Goal: Task Accomplishment & Management: Use online tool/utility

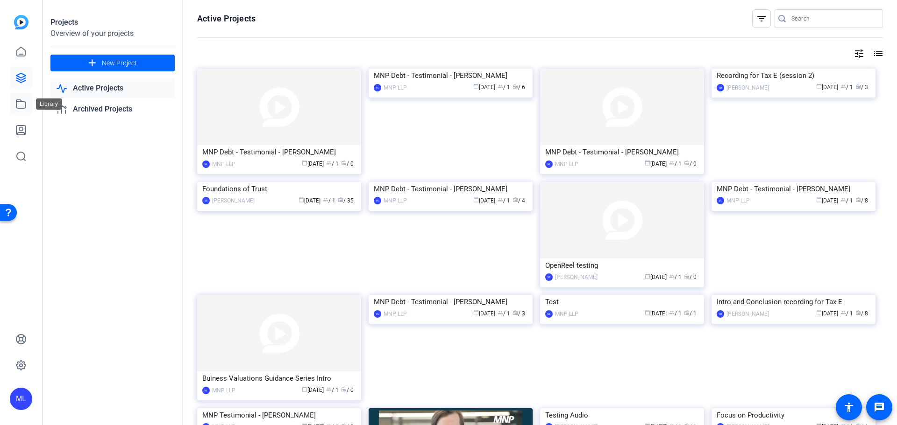
click at [21, 107] on icon at bounding box center [20, 104] width 11 height 11
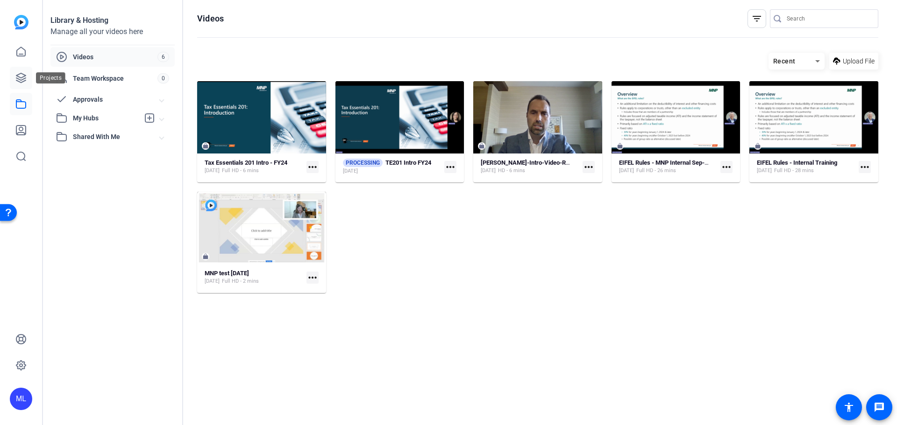
click at [21, 80] on icon at bounding box center [20, 77] width 9 height 9
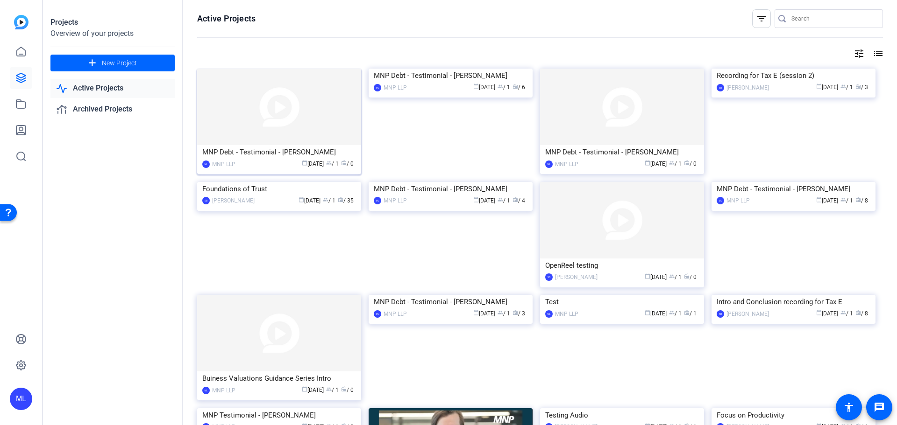
click at [246, 114] on img at bounding box center [279, 107] width 164 height 77
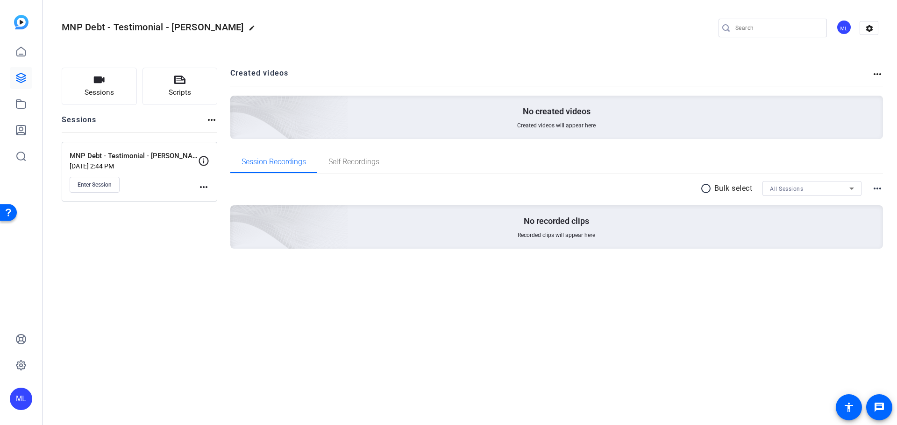
click at [206, 188] on mat-icon "more_horiz" at bounding box center [203, 187] width 11 height 11
click at [212, 200] on span "Edit Session" at bounding box center [227, 200] width 43 height 11
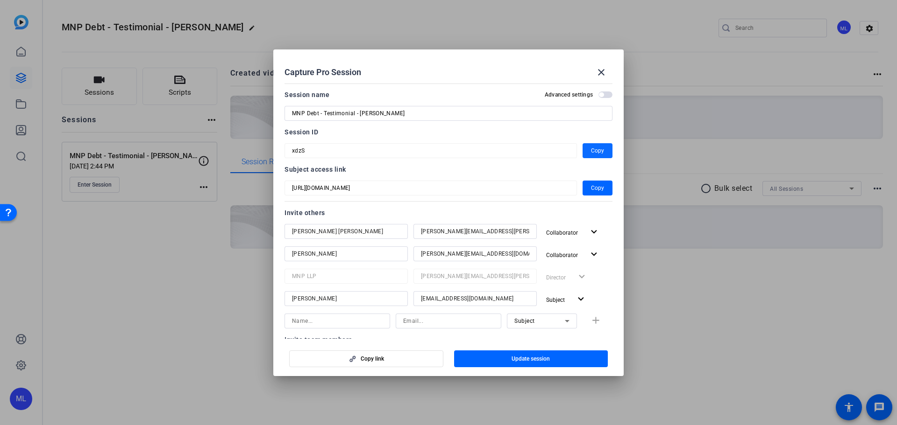
click at [595, 152] on span "Copy" at bounding box center [597, 150] width 13 height 11
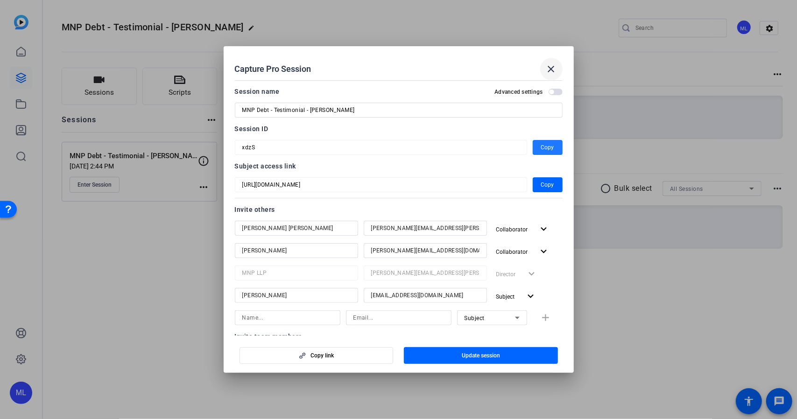
click at [553, 68] on mat-icon "close" at bounding box center [551, 69] width 11 height 11
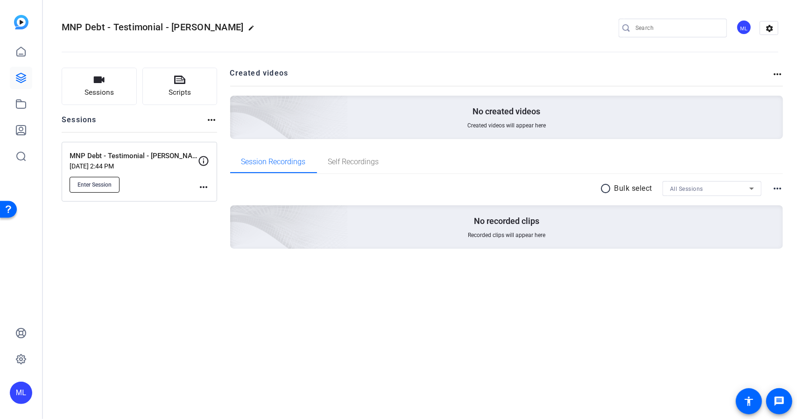
click at [100, 183] on span "Enter Session" at bounding box center [95, 184] width 34 height 7
click at [206, 185] on mat-icon "more_horiz" at bounding box center [203, 187] width 11 height 11
click at [229, 203] on span "Edit Session" at bounding box center [227, 200] width 43 height 11
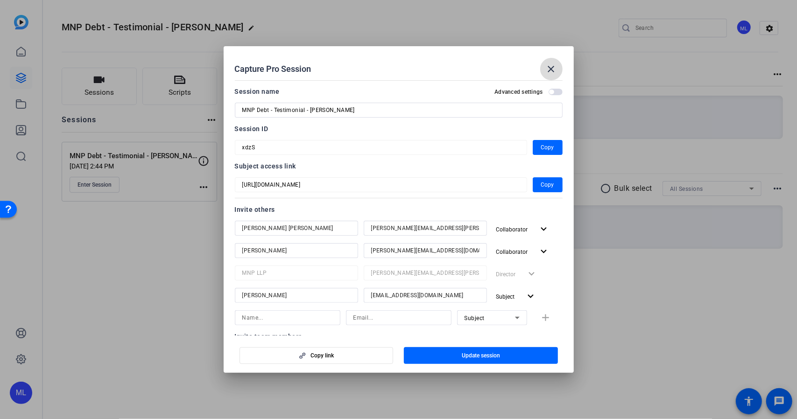
click at [553, 68] on mat-icon "close" at bounding box center [551, 69] width 11 height 11
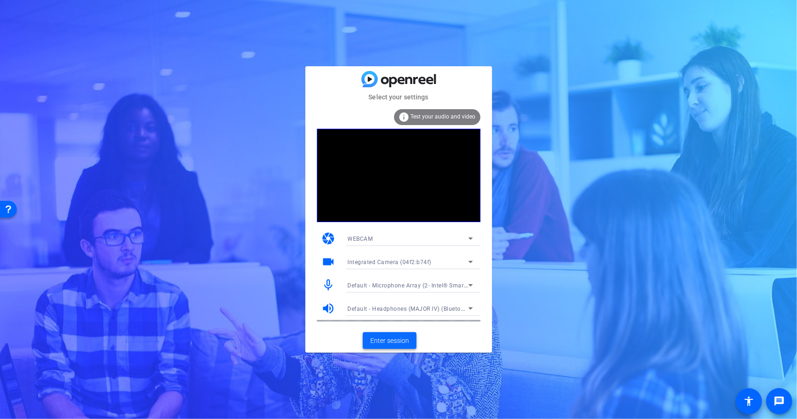
click at [399, 342] on span "Enter session" at bounding box center [389, 341] width 39 height 10
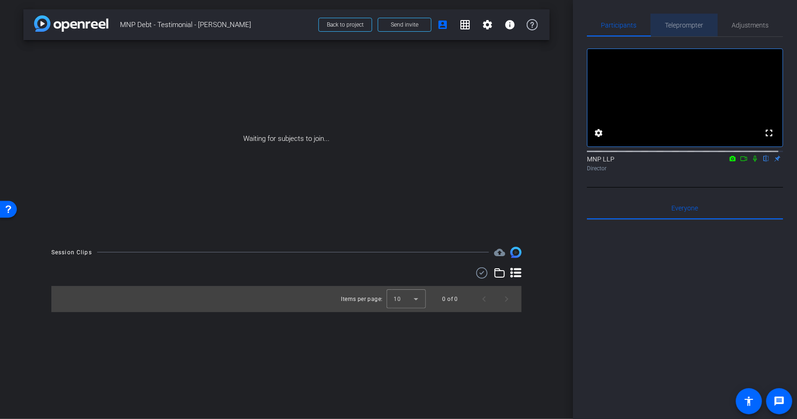
click at [696, 24] on span "Teleprompter" at bounding box center [685, 25] width 38 height 7
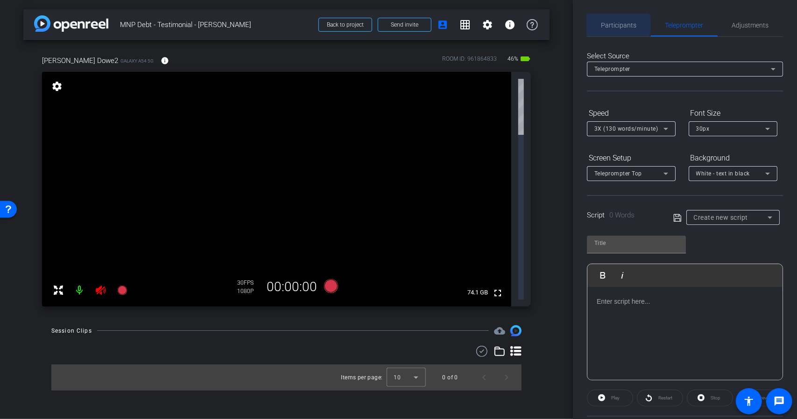
click at [615, 25] on span "Participants" at bounding box center [619, 25] width 35 height 7
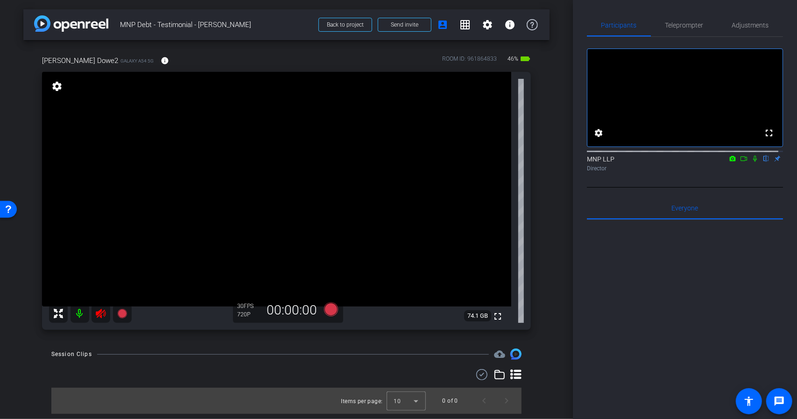
click at [106, 314] on mat-icon at bounding box center [101, 314] width 19 height 19
click at [101, 317] on icon at bounding box center [101, 313] width 10 height 9
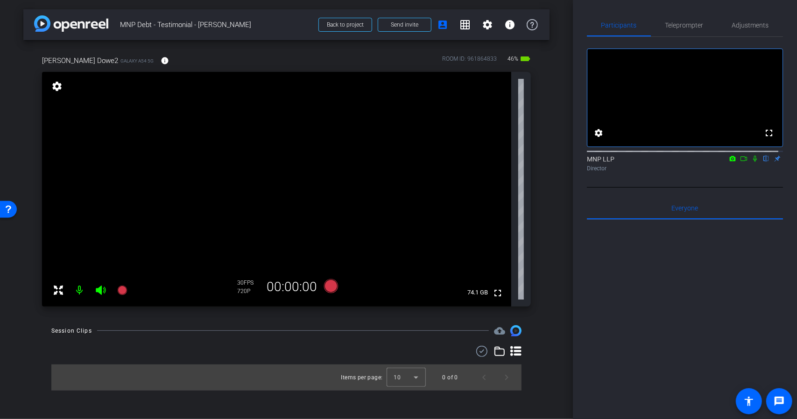
click at [80, 291] on mat-icon at bounding box center [80, 290] width 19 height 19
click at [81, 292] on mat-icon at bounding box center [80, 290] width 19 height 19
click at [685, 30] on span "Teleprompter" at bounding box center [685, 25] width 38 height 22
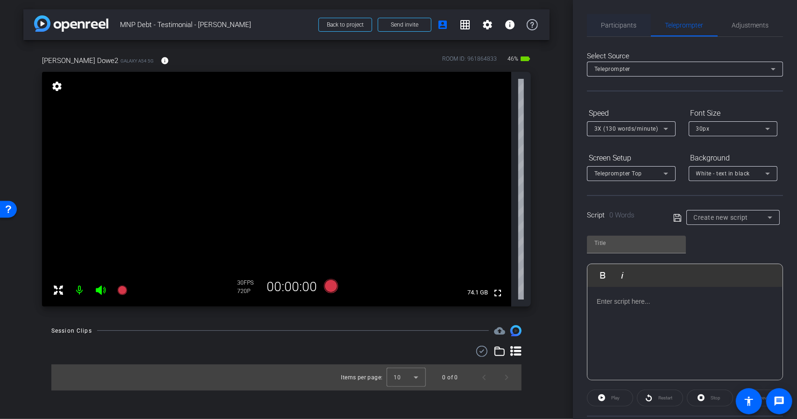
click at [628, 29] on span "Participants" at bounding box center [619, 25] width 35 height 22
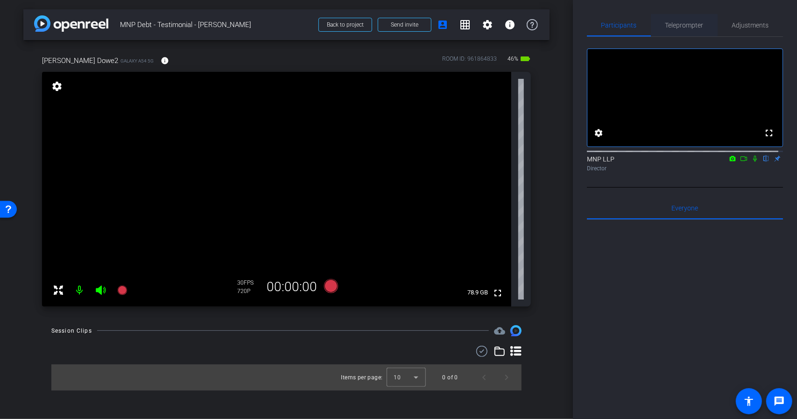
click at [693, 33] on span "Teleprompter" at bounding box center [685, 25] width 38 height 22
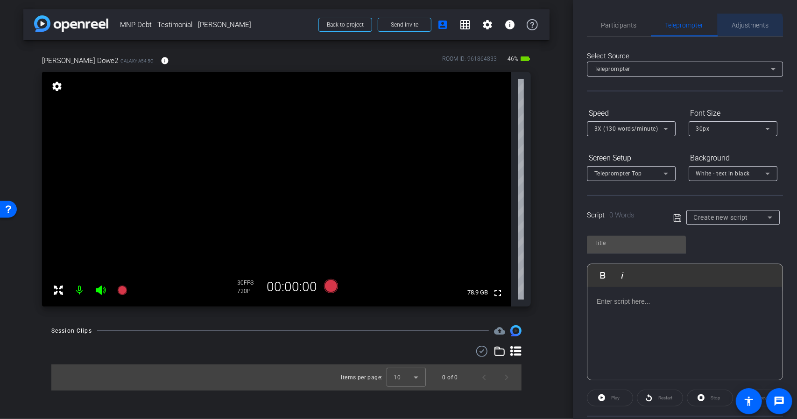
click at [743, 31] on span "Adjustments" at bounding box center [750, 25] width 37 height 22
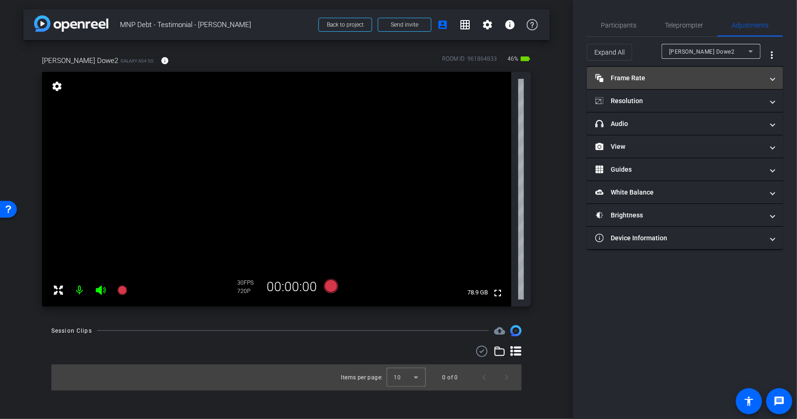
click at [719, 75] on mat-panel-title "Frame Rate Frame Rate" at bounding box center [679, 78] width 168 height 10
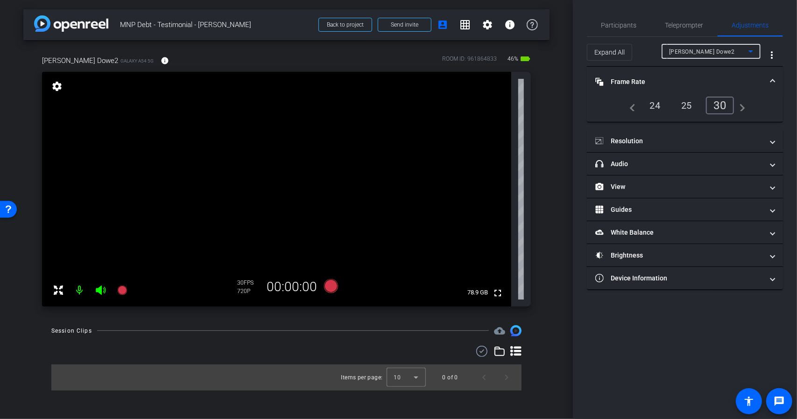
click at [734, 52] on div "[PERSON_NAME] Dowe2" at bounding box center [708, 52] width 79 height 12
click at [734, 51] on div at bounding box center [398, 209] width 797 height 419
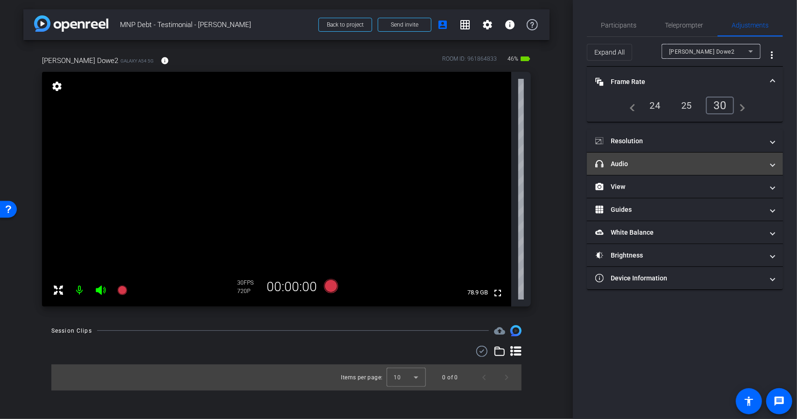
click at [643, 165] on mat-panel-title "headphone icon Audio" at bounding box center [679, 164] width 168 height 10
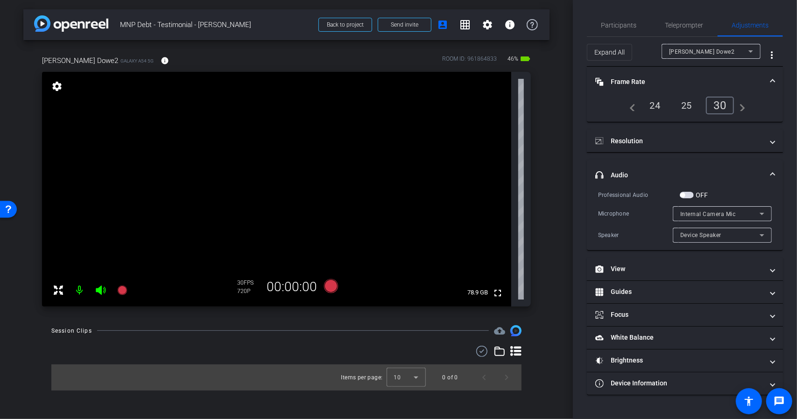
click at [721, 214] on span "Internal Camera Mic" at bounding box center [708, 214] width 56 height 7
click at [728, 214] on div at bounding box center [398, 209] width 797 height 419
click at [692, 196] on span "button" at bounding box center [687, 195] width 14 height 7
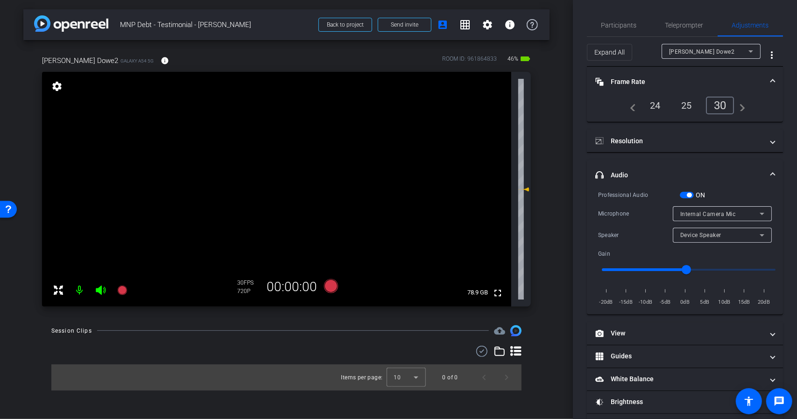
click at [690, 195] on span "button" at bounding box center [689, 195] width 5 height 5
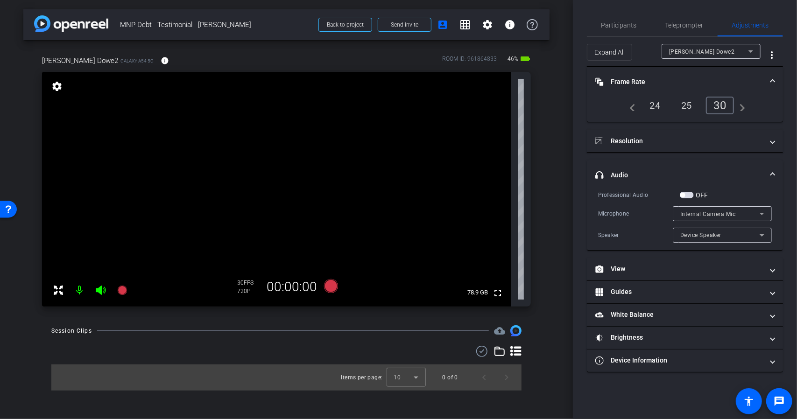
click at [771, 173] on span at bounding box center [773, 175] width 4 height 10
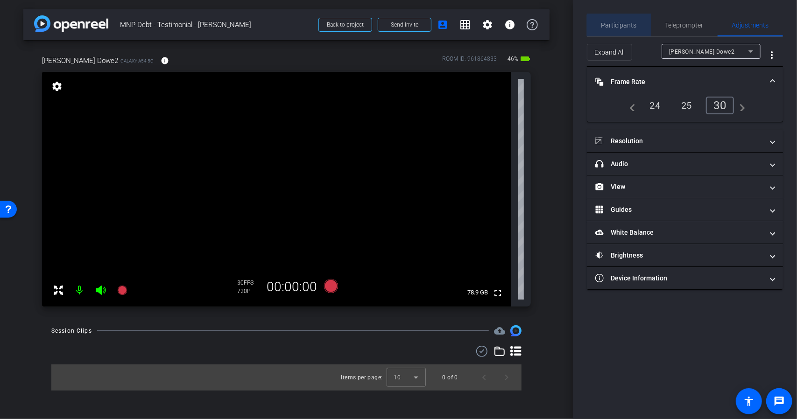
click at [630, 29] on span "Participants" at bounding box center [619, 25] width 35 height 22
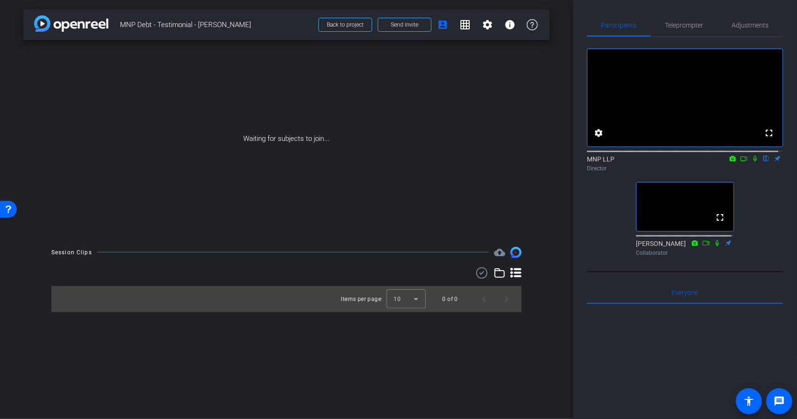
click at [753, 162] on icon at bounding box center [755, 159] width 4 height 6
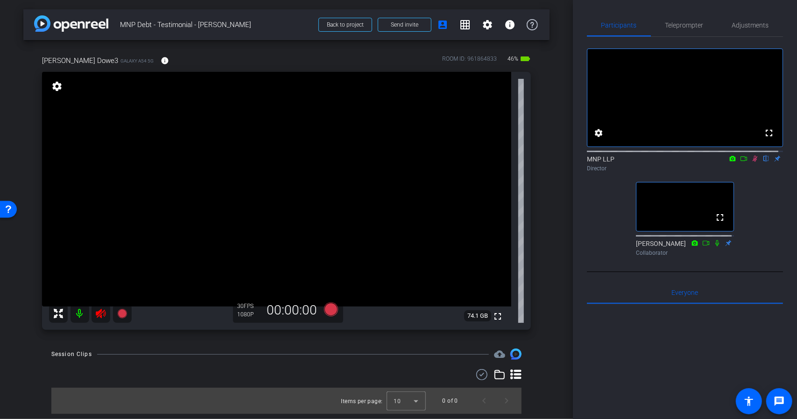
click at [101, 312] on icon at bounding box center [101, 313] width 10 height 9
click at [57, 85] on mat-icon "settings" at bounding box center [56, 86] width 13 height 11
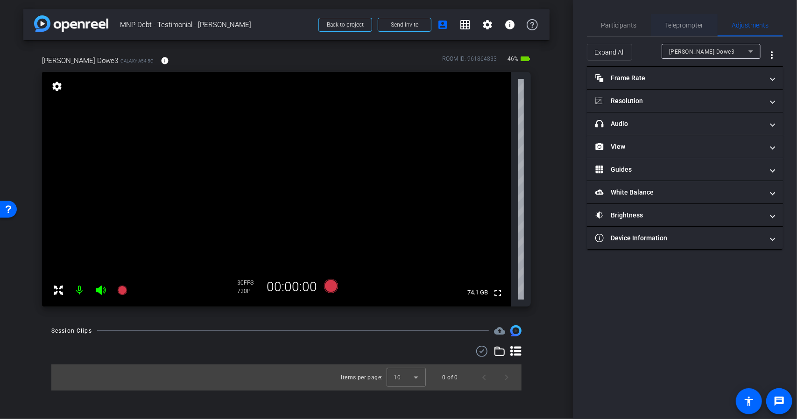
click at [688, 28] on span "Teleprompter" at bounding box center [685, 25] width 38 height 7
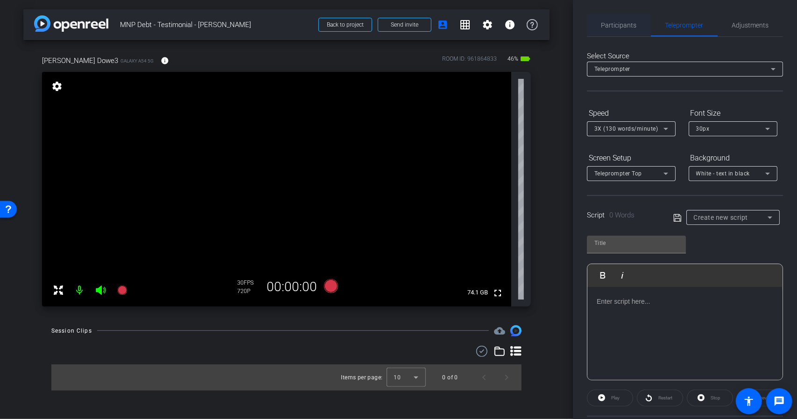
click at [616, 27] on span "Participants" at bounding box center [619, 25] width 35 height 7
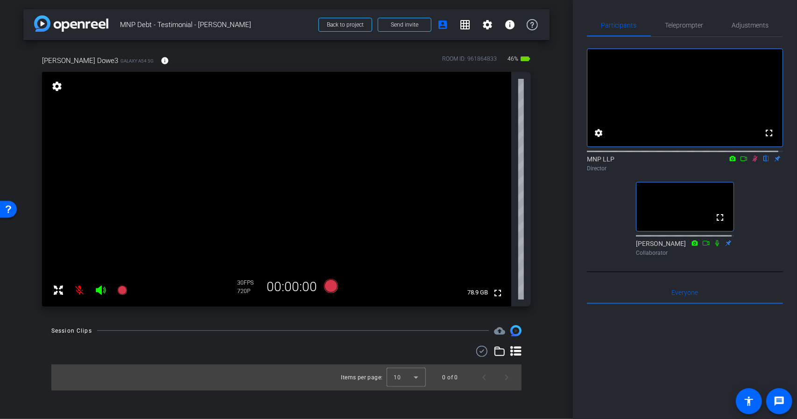
click at [58, 89] on mat-icon "settings" at bounding box center [56, 86] width 13 height 11
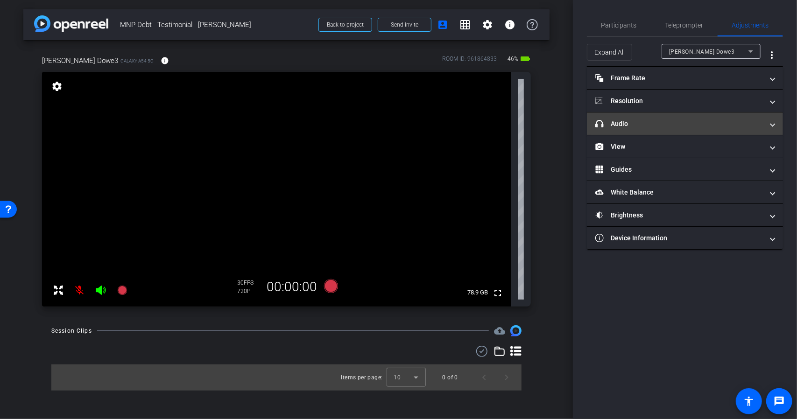
click at [701, 126] on mat-panel-title "headphone icon Audio" at bounding box center [679, 124] width 168 height 10
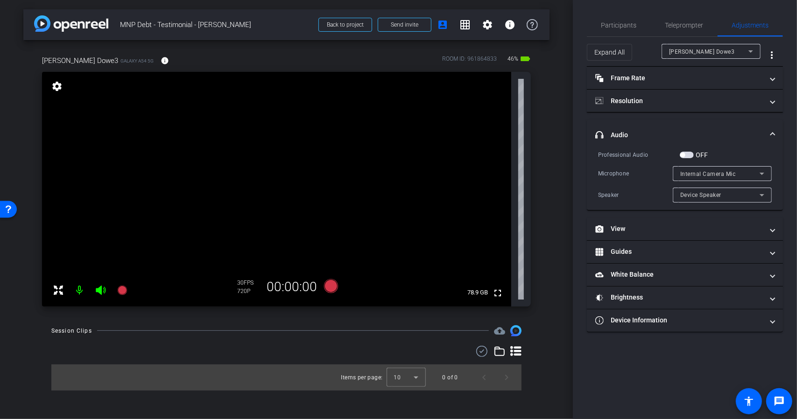
click at [704, 124] on mat-expansion-panel-header "headphone icon Audio" at bounding box center [685, 135] width 196 height 30
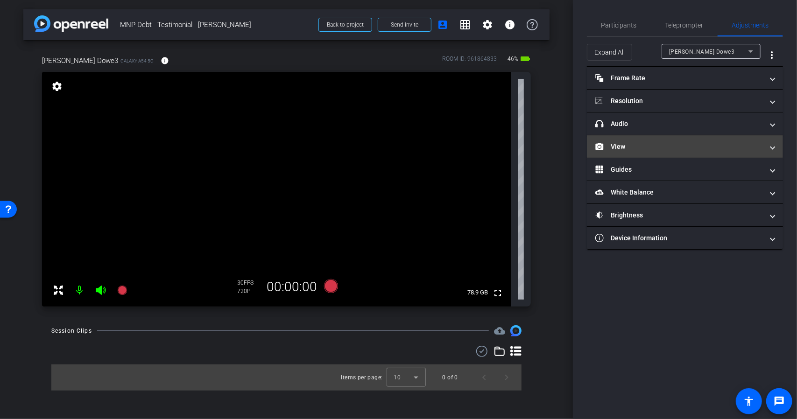
click at [696, 146] on mat-panel-title "View" at bounding box center [679, 147] width 168 height 10
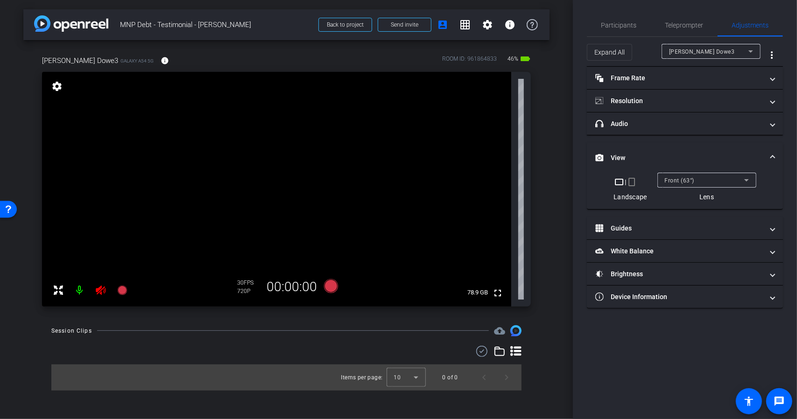
click at [696, 146] on mat-expansion-panel-header "View" at bounding box center [685, 158] width 196 height 30
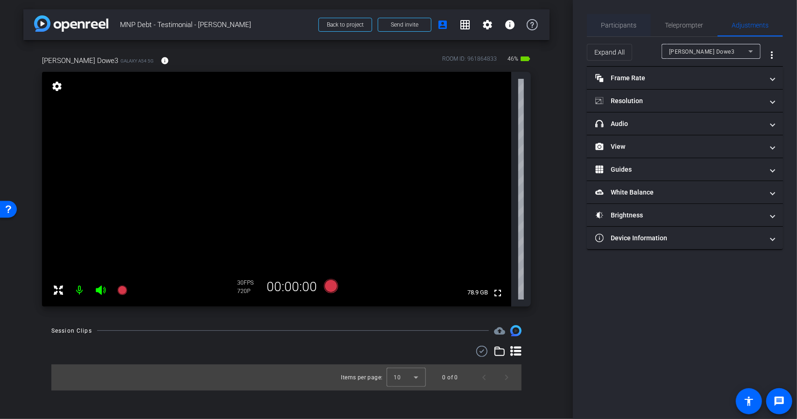
click at [622, 27] on span "Participants" at bounding box center [619, 25] width 35 height 7
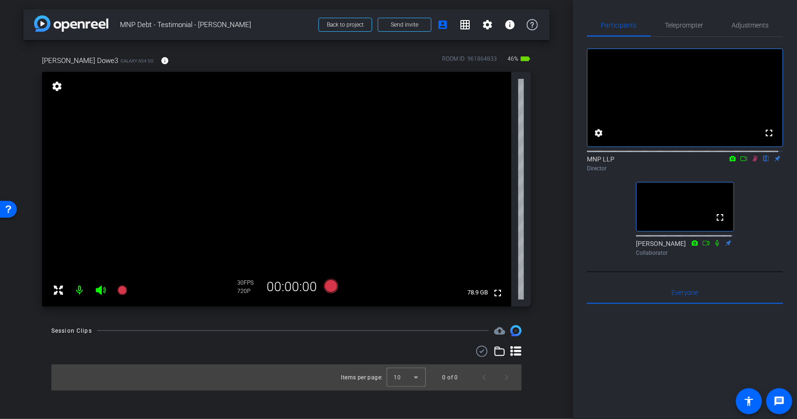
click at [751, 162] on icon at bounding box center [754, 159] width 7 height 7
click at [62, 84] on mat-icon "settings" at bounding box center [56, 86] width 13 height 11
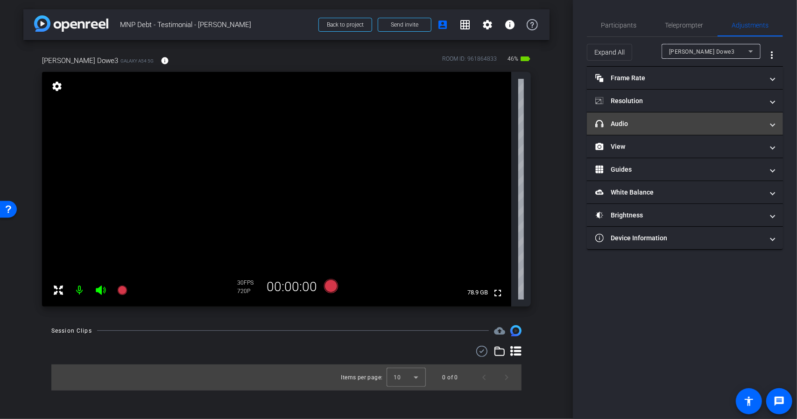
click at [685, 126] on mat-panel-title "headphone icon Audio" at bounding box center [679, 124] width 168 height 10
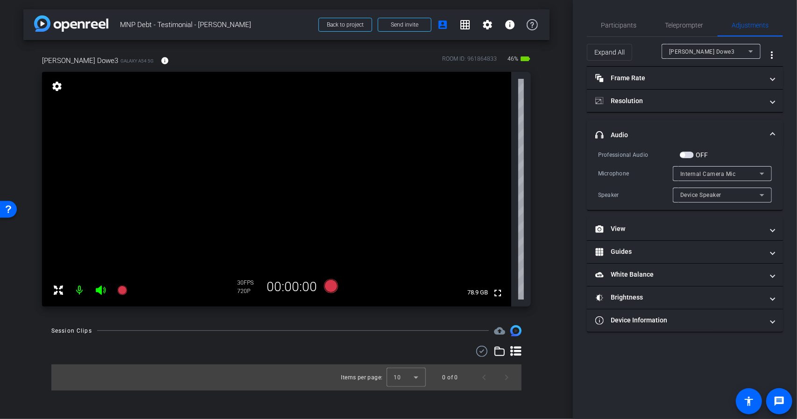
click at [691, 126] on mat-expansion-panel-header "headphone icon Audio" at bounding box center [685, 135] width 196 height 30
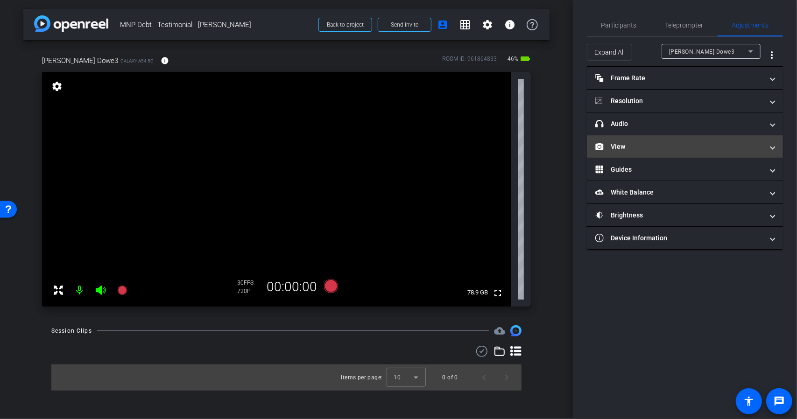
click at [695, 137] on mat-expansion-panel-header "View" at bounding box center [685, 146] width 196 height 22
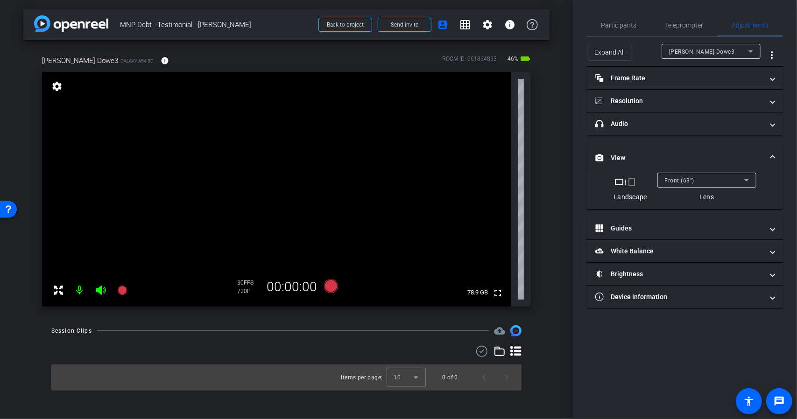
click at [708, 146] on mat-expansion-panel-header "View" at bounding box center [685, 158] width 196 height 30
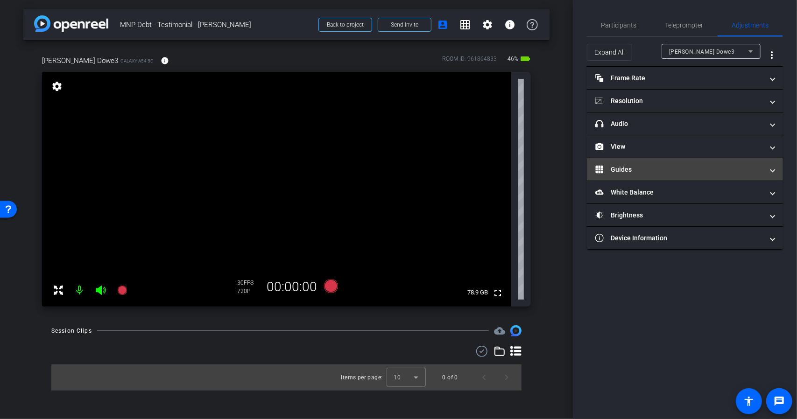
click at [711, 170] on mat-panel-title "Guides" at bounding box center [679, 170] width 168 height 10
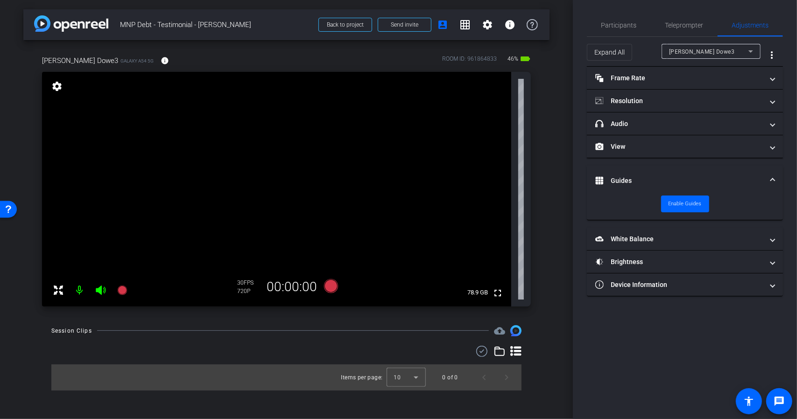
click at [711, 169] on mat-expansion-panel-header "Guides" at bounding box center [685, 181] width 196 height 30
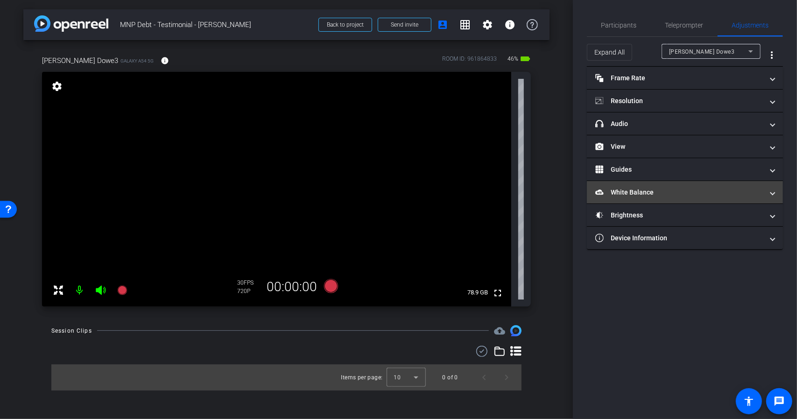
click at [716, 186] on mat-expansion-panel-header "White Balance White Balance" at bounding box center [685, 192] width 196 height 22
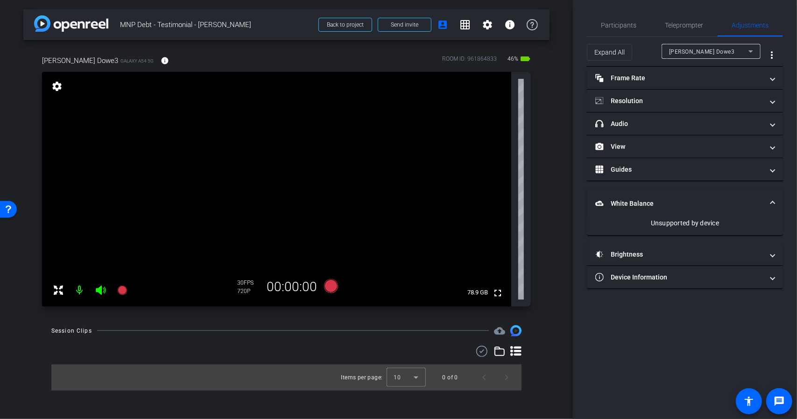
click at [722, 193] on mat-expansion-panel-header "White Balance White Balance" at bounding box center [685, 204] width 196 height 30
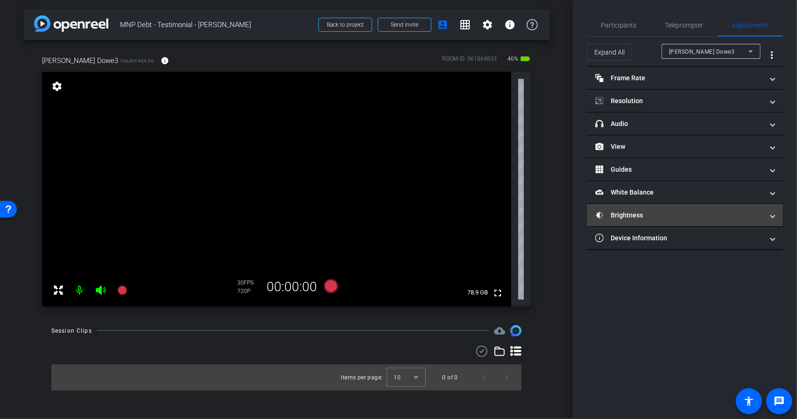
click at [726, 212] on mat-panel-title "Brightness" at bounding box center [679, 216] width 168 height 10
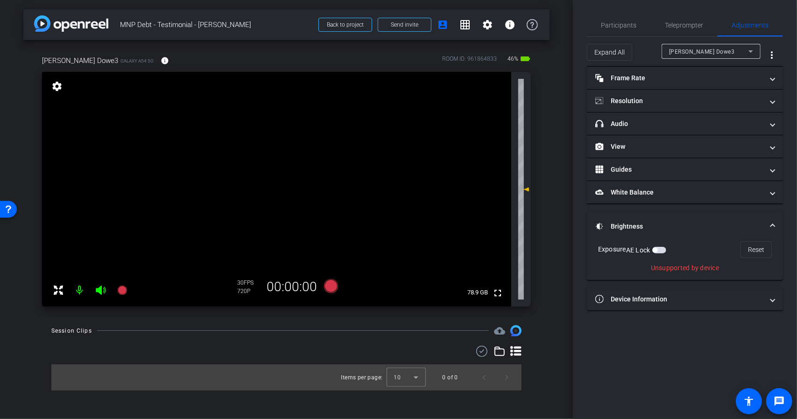
click at [728, 214] on mat-expansion-panel-header "Brightness" at bounding box center [685, 227] width 196 height 30
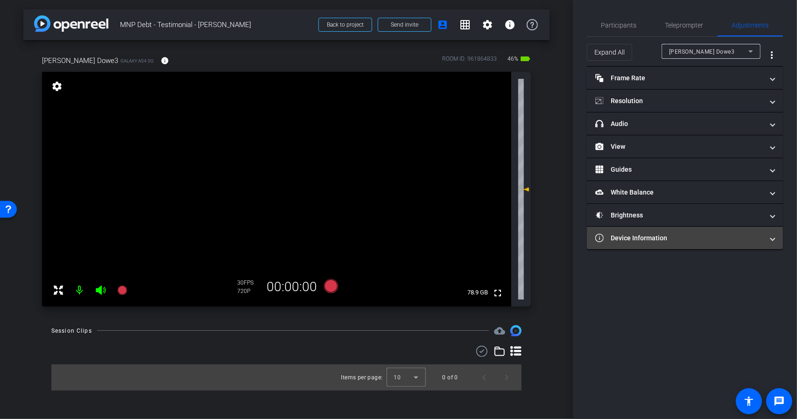
click at [740, 230] on mat-expansion-panel-header "Device Information" at bounding box center [685, 238] width 196 height 22
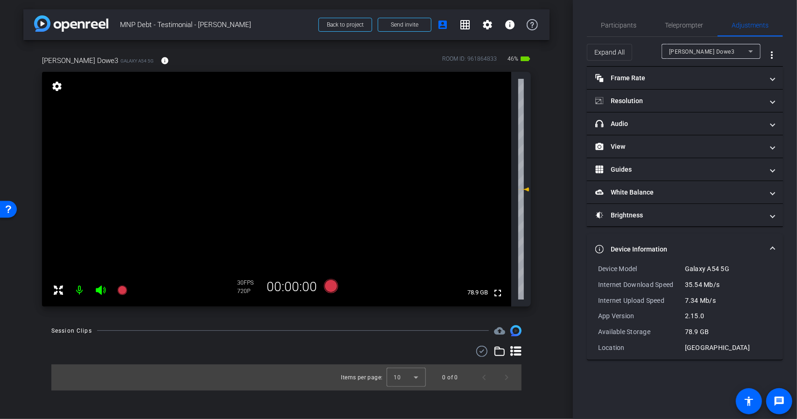
click at [746, 241] on mat-expansion-panel-header "Device Information" at bounding box center [685, 249] width 196 height 30
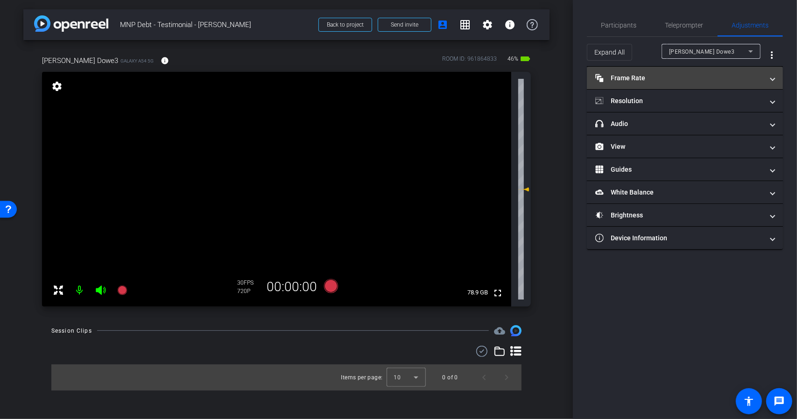
click at [719, 79] on mat-panel-title "Frame Rate Frame Rate" at bounding box center [679, 78] width 168 height 10
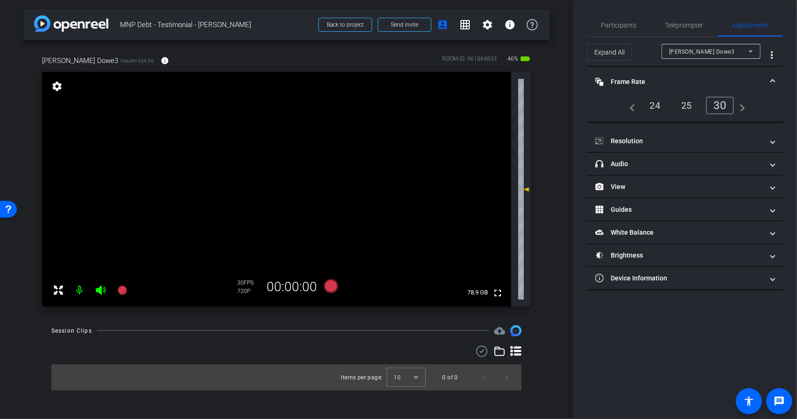
click at [723, 79] on mat-panel-title "Frame Rate Frame Rate" at bounding box center [679, 82] width 168 height 10
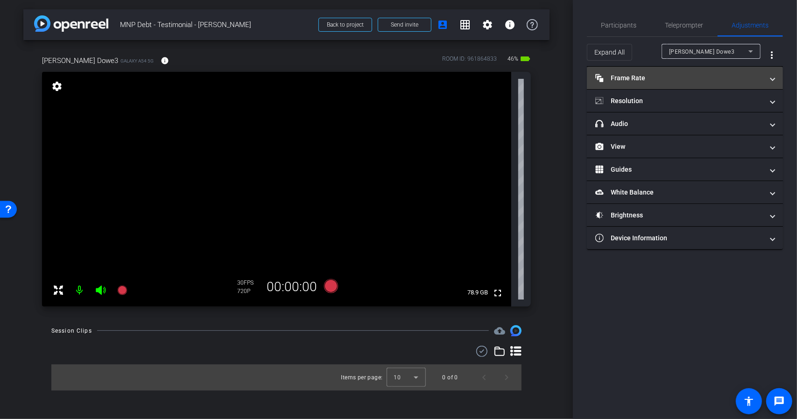
click at [675, 78] on mat-panel-title "Frame Rate Frame Rate" at bounding box center [679, 78] width 168 height 10
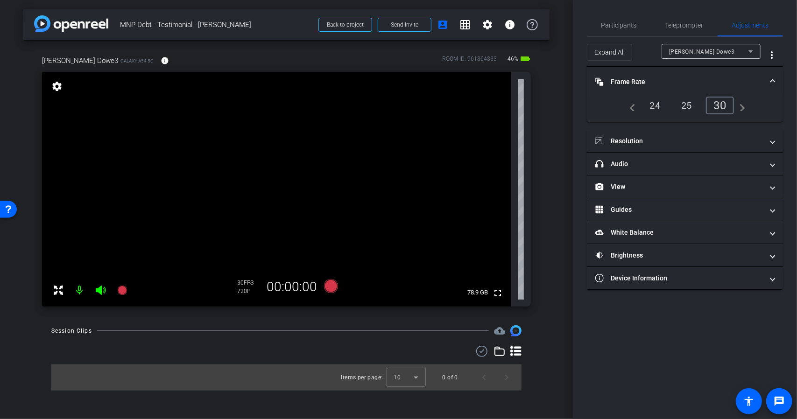
click at [682, 80] on mat-panel-title "Frame Rate Frame Rate" at bounding box center [679, 82] width 168 height 10
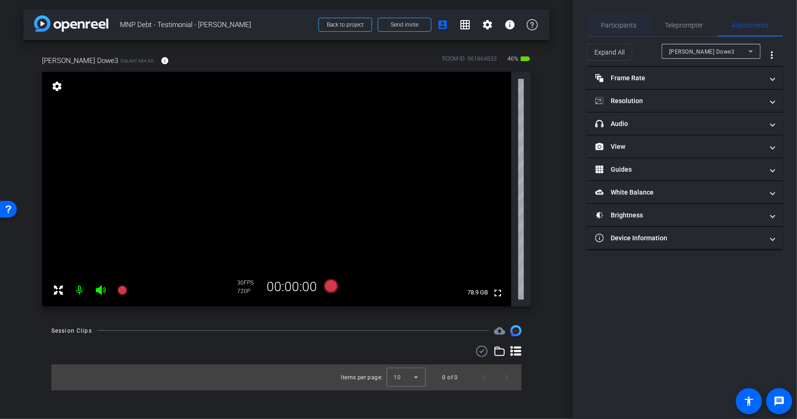
click at [631, 28] on span "Participants" at bounding box center [619, 25] width 35 height 7
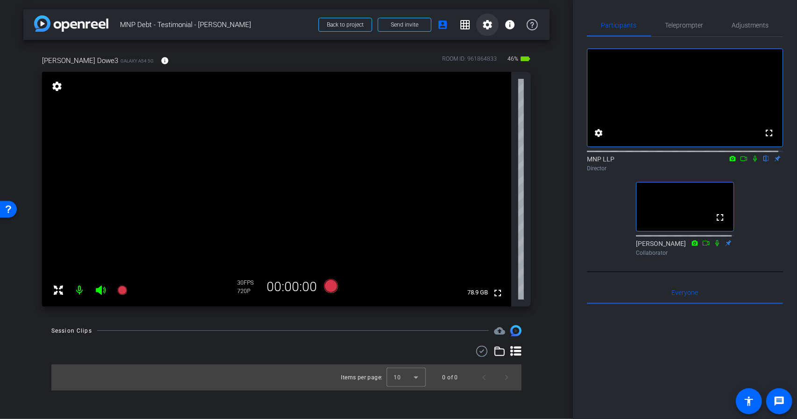
click at [488, 25] on mat-icon "settings" at bounding box center [487, 24] width 11 height 11
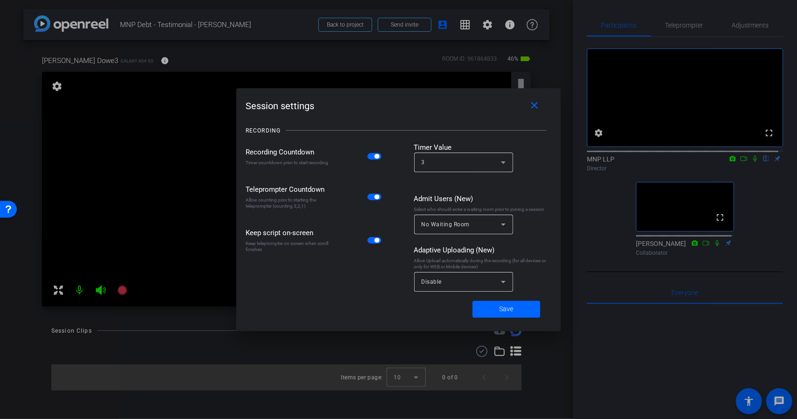
click at [339, 75] on div at bounding box center [398, 209] width 797 height 419
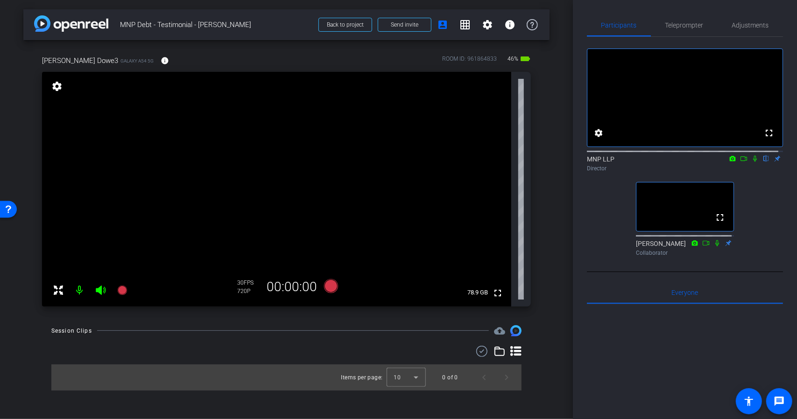
click at [508, 59] on span "46%" at bounding box center [513, 58] width 14 height 15
click at [57, 90] on mat-icon "settings" at bounding box center [56, 86] width 13 height 11
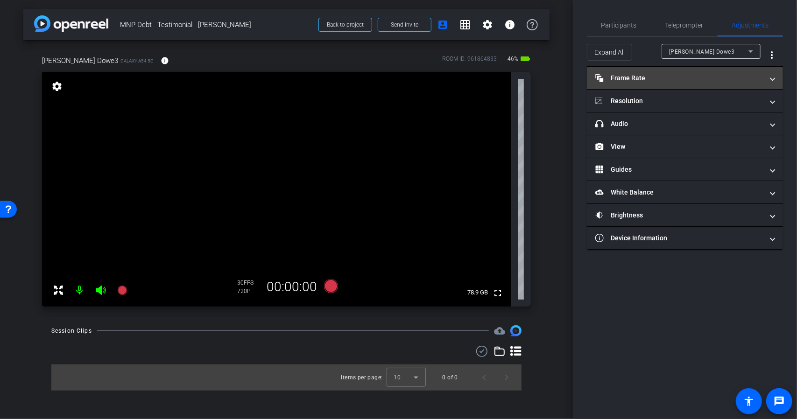
click at [768, 79] on span "Frame Rate Frame Rate" at bounding box center [683, 78] width 176 height 10
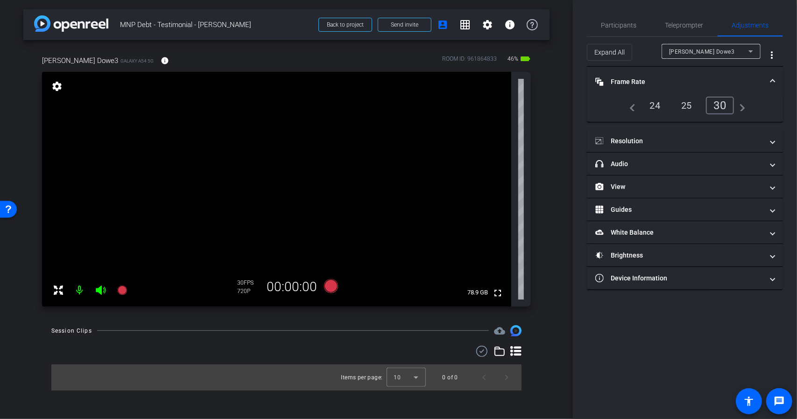
click at [769, 79] on span "Frame Rate Frame Rate" at bounding box center [683, 82] width 176 height 10
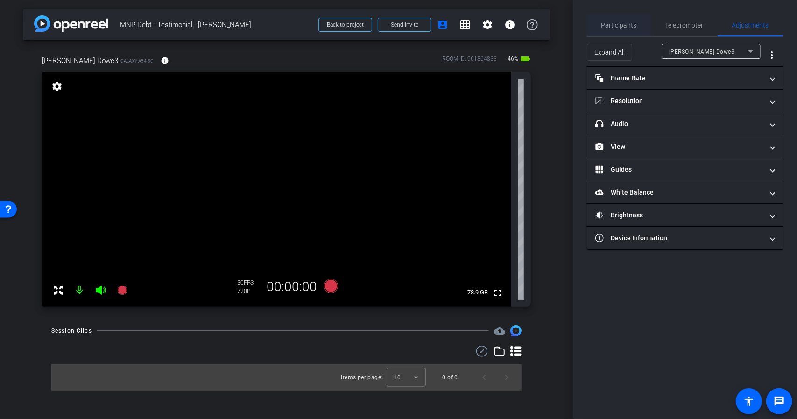
click at [621, 29] on span "Participants" at bounding box center [619, 25] width 35 height 22
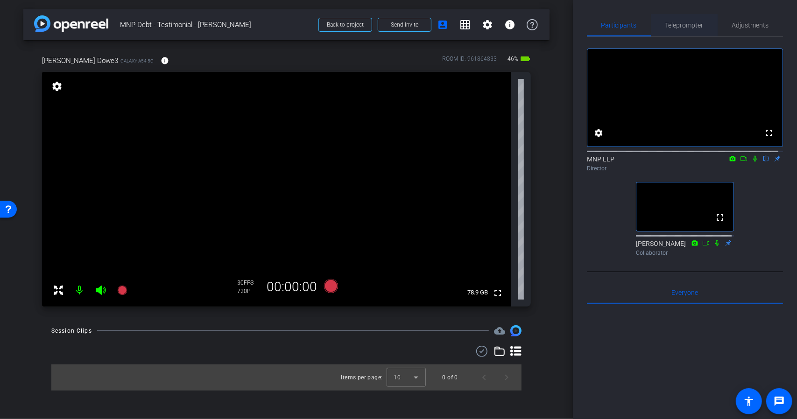
click at [675, 24] on span "Teleprompter" at bounding box center [685, 25] width 38 height 7
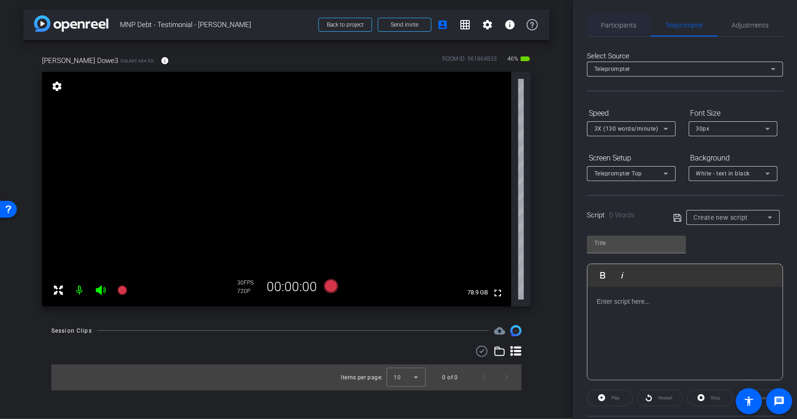
click at [631, 25] on span "Participants" at bounding box center [619, 25] width 35 height 7
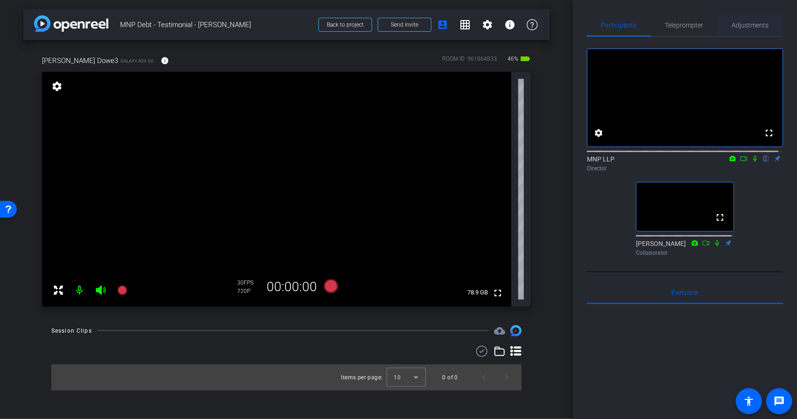
click at [757, 22] on span "Adjustments" at bounding box center [750, 25] width 37 height 7
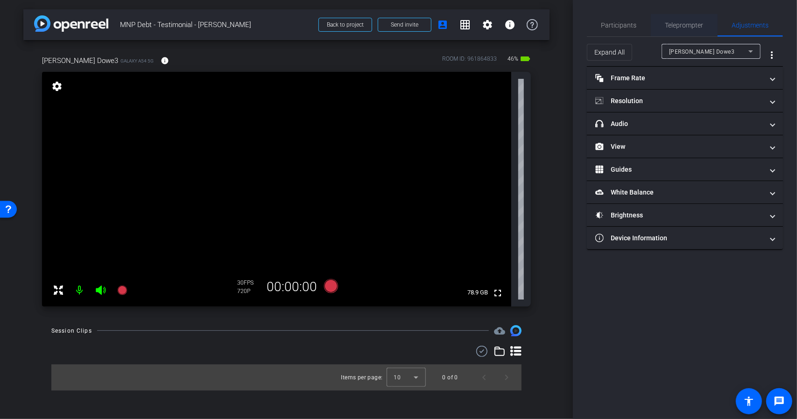
click at [689, 26] on span "Teleprompter" at bounding box center [685, 25] width 38 height 7
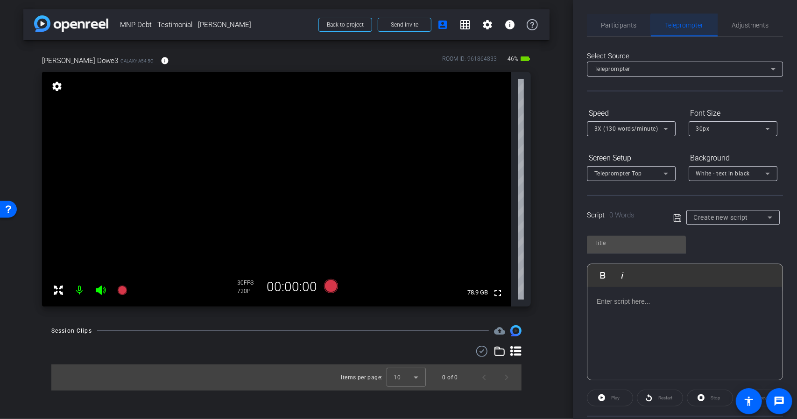
click at [618, 25] on span "Participants" at bounding box center [619, 25] width 35 height 7
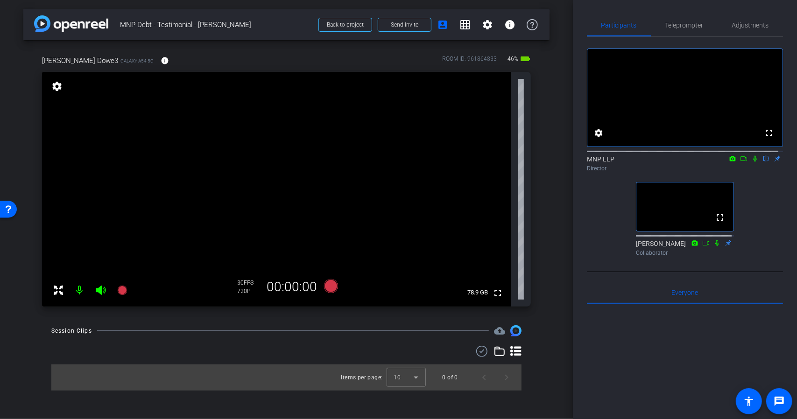
click at [59, 294] on icon at bounding box center [58, 290] width 11 height 11
click at [683, 30] on span "Teleprompter" at bounding box center [685, 25] width 38 height 22
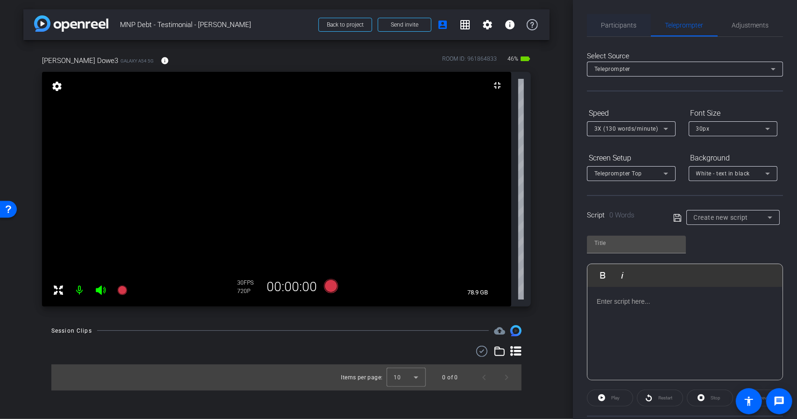
click at [613, 32] on span "Participants" at bounding box center [619, 25] width 35 height 22
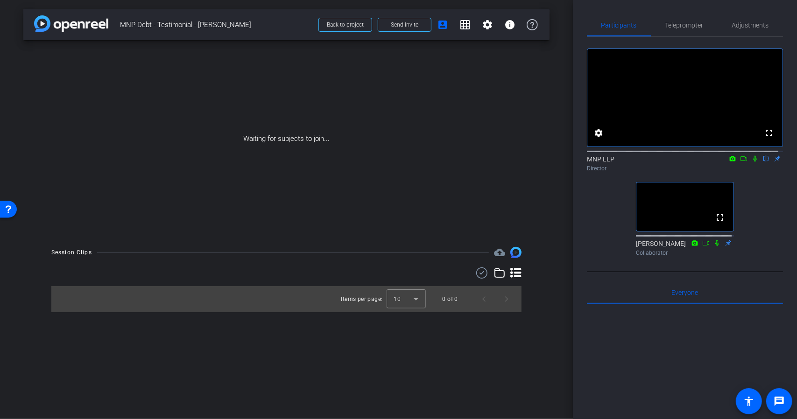
click at [751, 162] on icon at bounding box center [754, 159] width 7 height 7
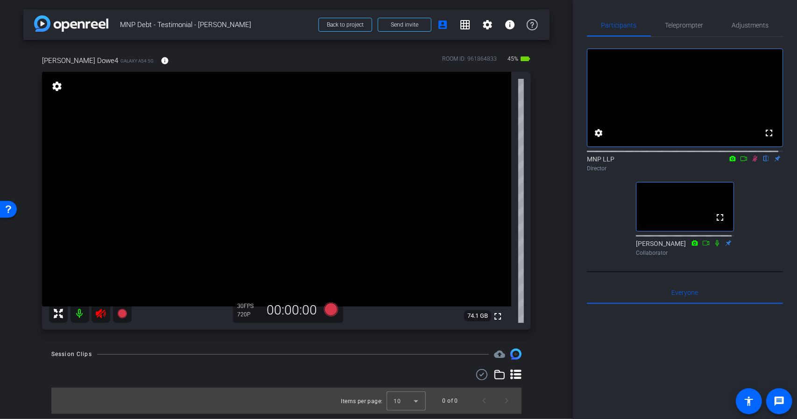
click at [100, 313] on icon at bounding box center [100, 313] width 11 height 11
click at [103, 318] on icon at bounding box center [100, 313] width 11 height 11
click at [489, 28] on mat-icon "settings" at bounding box center [487, 24] width 11 height 11
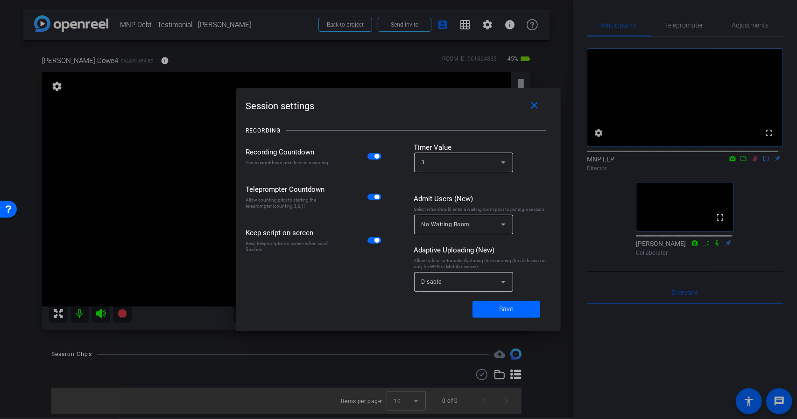
click at [463, 64] on div at bounding box center [398, 209] width 797 height 419
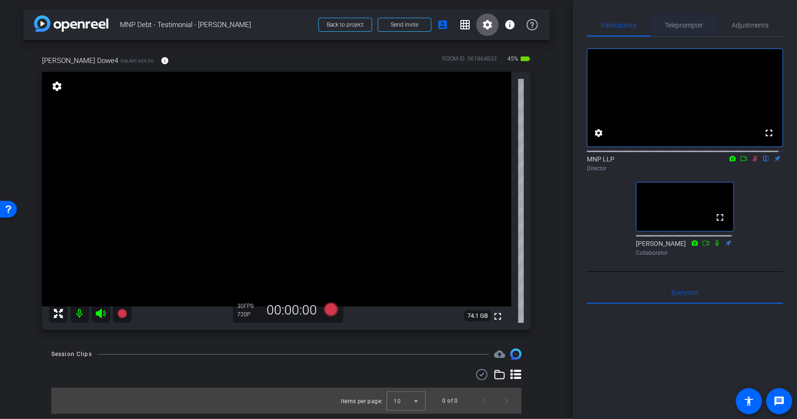
click at [682, 31] on span "Teleprompter" at bounding box center [685, 25] width 38 height 22
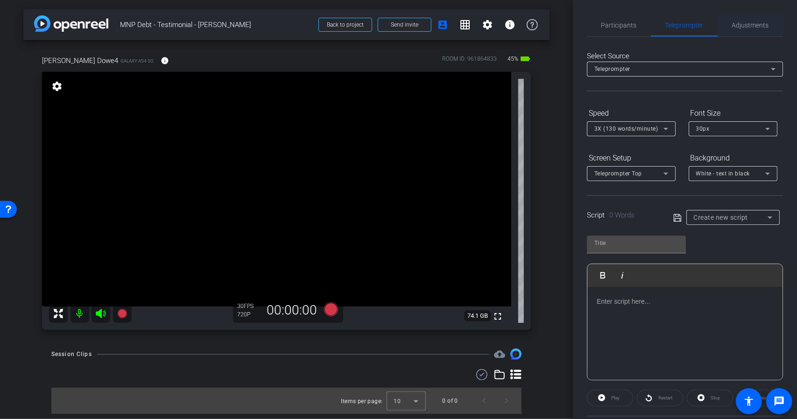
click at [758, 27] on span "Adjustments" at bounding box center [750, 25] width 37 height 7
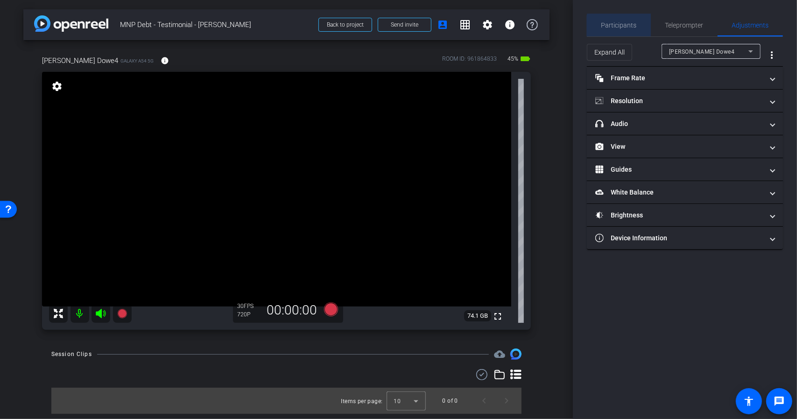
click at [626, 29] on span "Participants" at bounding box center [619, 25] width 35 height 22
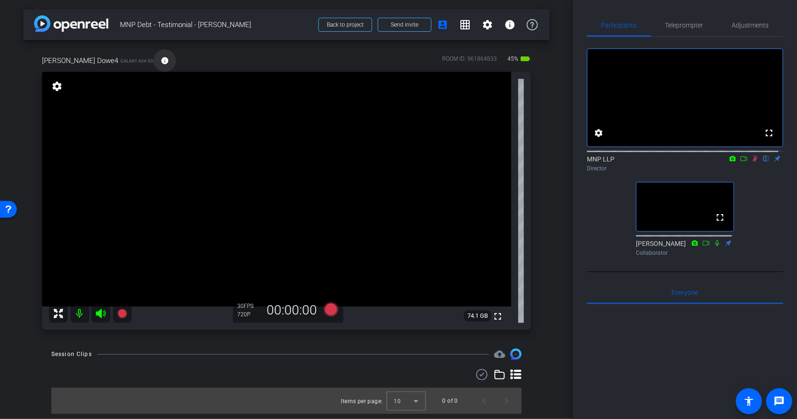
click at [161, 59] on mat-icon "info" at bounding box center [165, 61] width 8 height 8
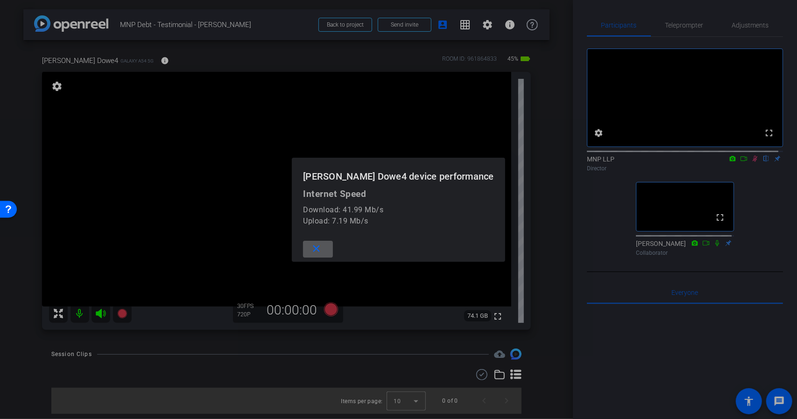
click at [188, 63] on div at bounding box center [398, 209] width 797 height 419
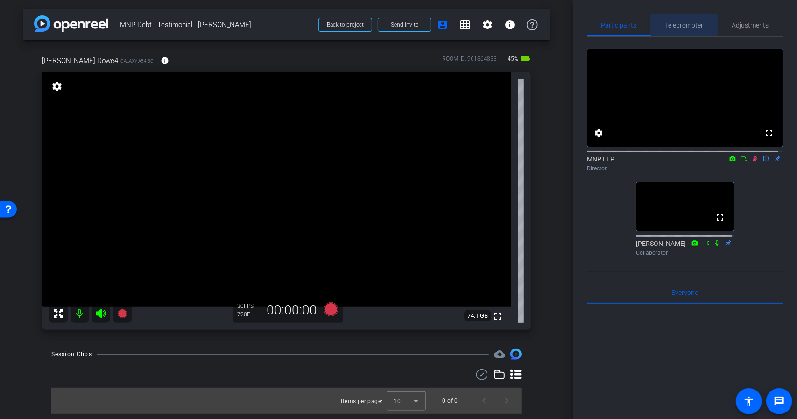
click at [660, 30] on div "Teleprompter" at bounding box center [684, 25] width 67 height 22
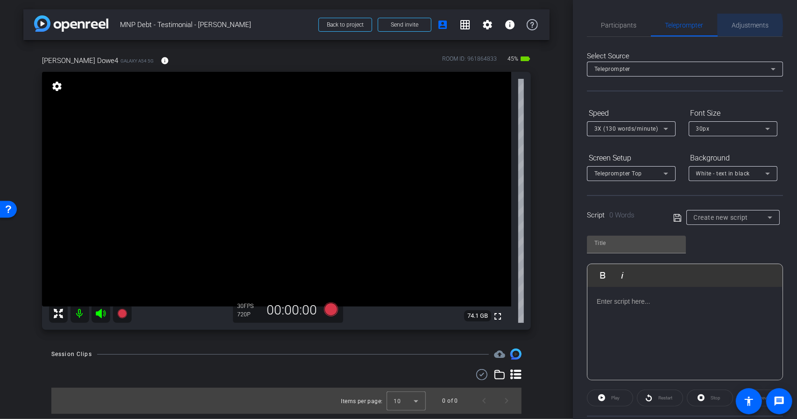
click at [740, 26] on span "Adjustments" at bounding box center [750, 25] width 37 height 7
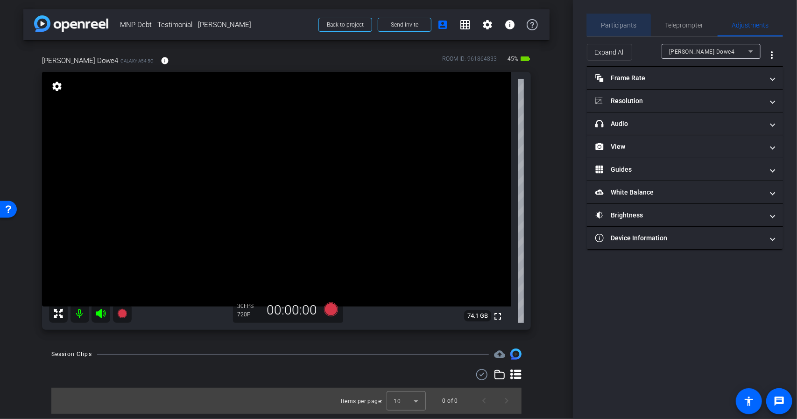
click at [613, 28] on span "Participants" at bounding box center [619, 25] width 35 height 7
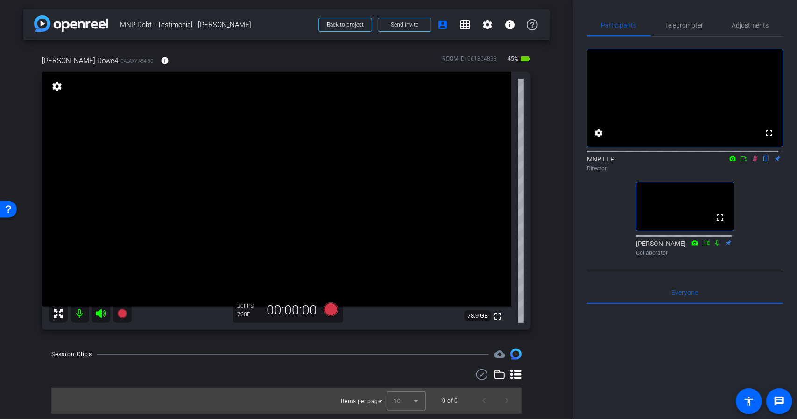
click at [463, 57] on div "ROOM ID: 961864833" at bounding box center [469, 62] width 55 height 14
click at [55, 85] on mat-icon "settings" at bounding box center [56, 86] width 13 height 11
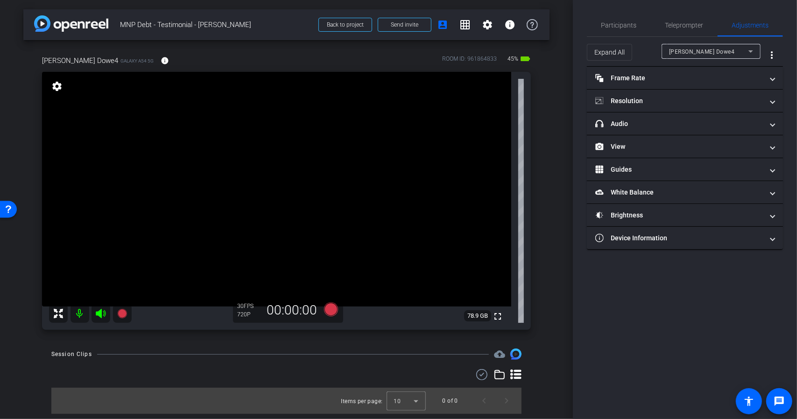
click at [57, 85] on mat-icon "settings" at bounding box center [56, 86] width 13 height 11
click at [543, 62] on div "[PERSON_NAME] Dowe4 Galaxy A54 5G info ROOM ID: 961864833 45% battery_std fulls…" at bounding box center [286, 189] width 526 height 299
click at [623, 28] on span "Participants" at bounding box center [619, 25] width 35 height 7
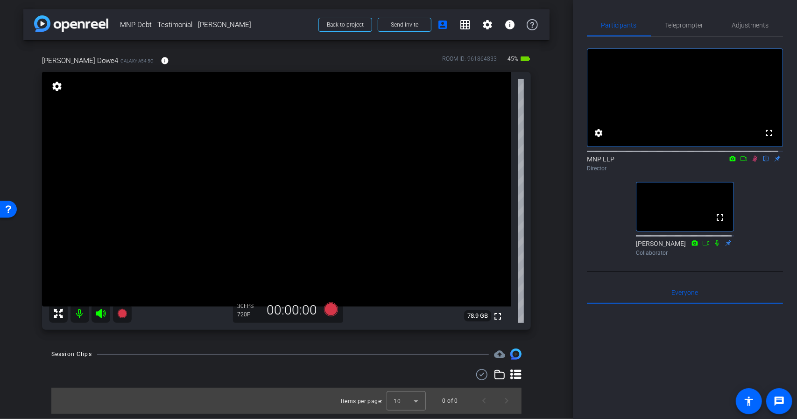
click at [751, 162] on icon at bounding box center [754, 159] width 7 height 7
click at [695, 24] on span "Teleprompter" at bounding box center [685, 25] width 38 height 7
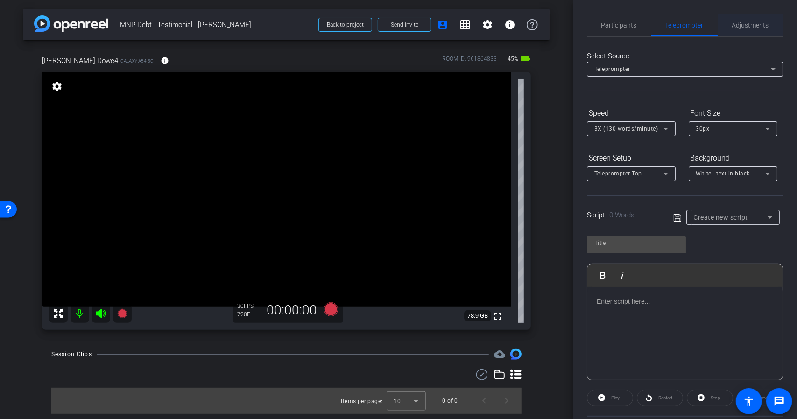
drag, startPoint x: 741, startPoint y: 41, endPoint x: 742, endPoint y: 34, distance: 7.1
click at [741, 40] on div "Select Source Teleprompter Speed 3X (130 words/minute) Font Size 30px Screen Se…" at bounding box center [685, 267] width 196 height 460
click at [743, 32] on span "Adjustments" at bounding box center [750, 25] width 37 height 22
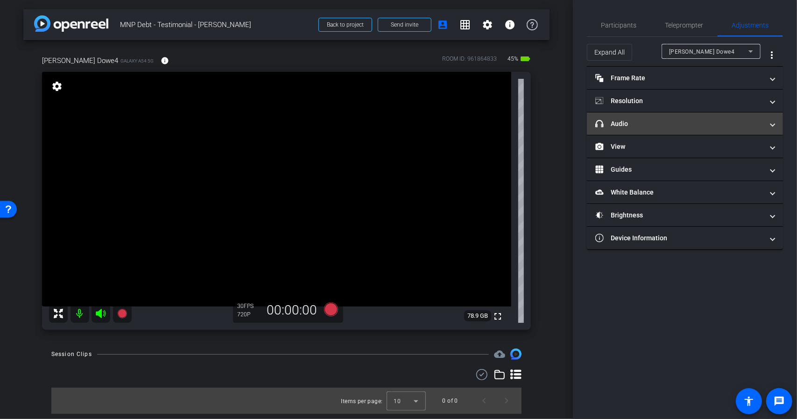
click at [720, 120] on mat-panel-title "headphone icon Audio" at bounding box center [679, 124] width 168 height 10
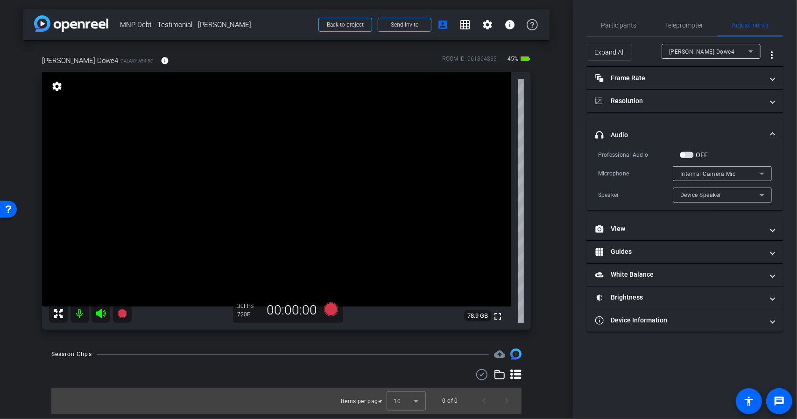
click at [754, 168] on div "Internal Camera Mic" at bounding box center [719, 174] width 79 height 12
click at [753, 156] on div at bounding box center [398, 209] width 797 height 419
click at [759, 193] on icon at bounding box center [762, 195] width 11 height 11
click at [759, 193] on div at bounding box center [398, 209] width 797 height 419
click at [772, 133] on span at bounding box center [773, 135] width 4 height 10
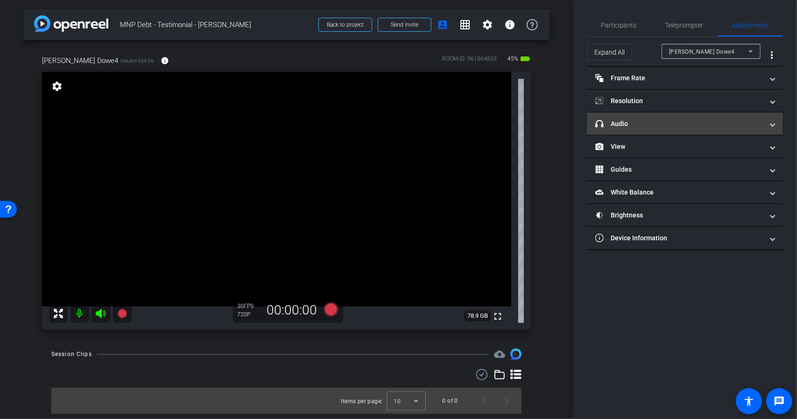
click at [772, 127] on span at bounding box center [773, 124] width 4 height 10
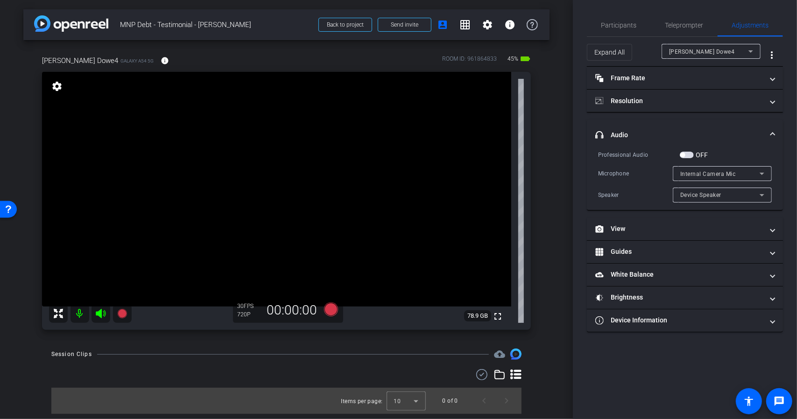
click at [772, 131] on span at bounding box center [773, 135] width 4 height 10
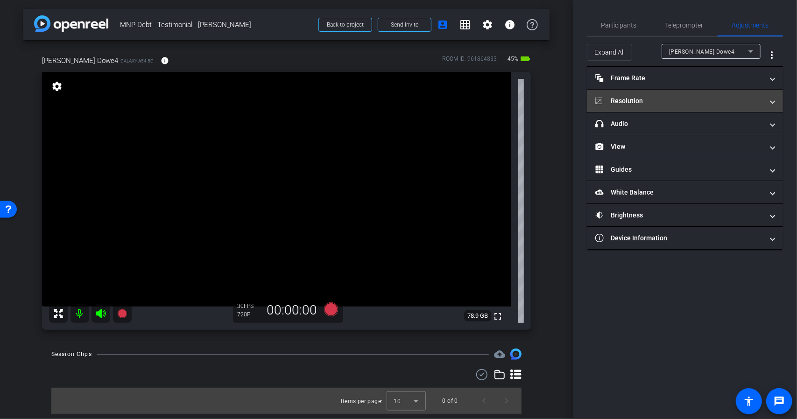
click at [774, 105] on mat-expansion-panel-header "Resolution" at bounding box center [685, 101] width 196 height 22
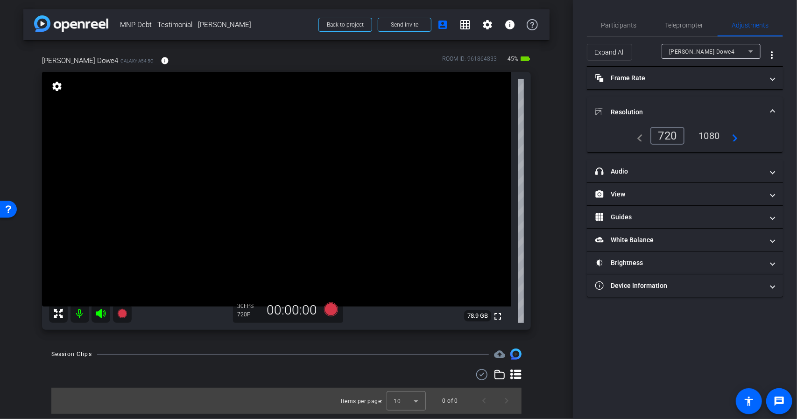
click at [774, 105] on mat-expansion-panel-header "Resolution" at bounding box center [685, 112] width 196 height 30
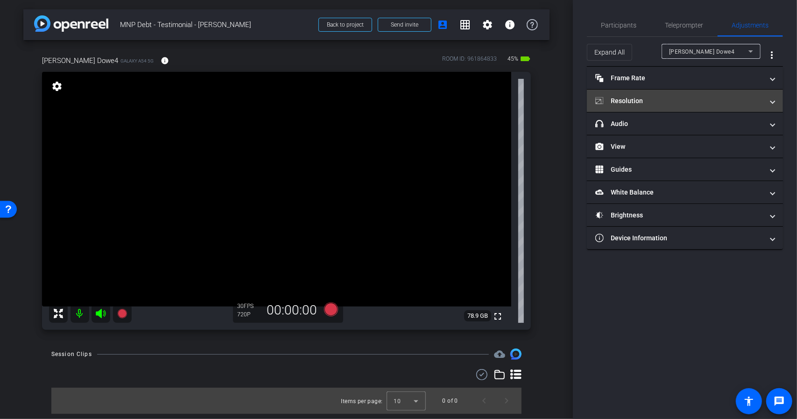
click at [774, 103] on span at bounding box center [773, 101] width 4 height 10
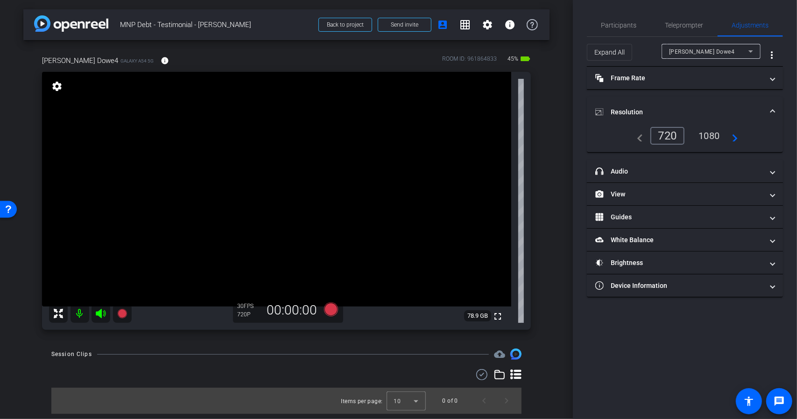
click at [716, 134] on div "1080" at bounding box center [709, 136] width 35 height 16
click at [773, 110] on span at bounding box center [773, 112] width 4 height 10
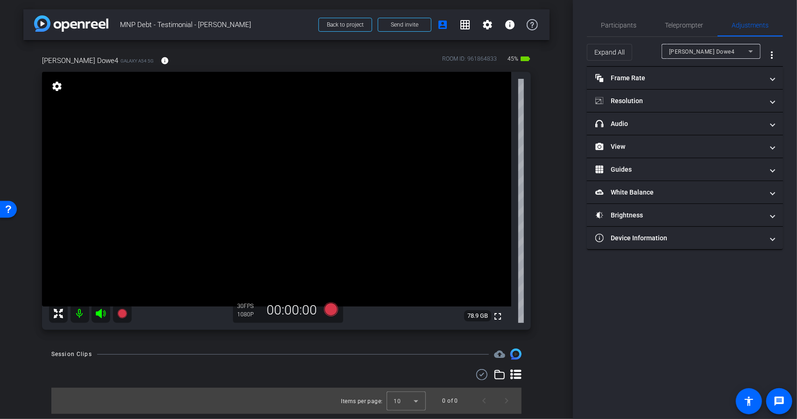
click at [63, 85] on mat-icon "settings" at bounding box center [56, 86] width 13 height 11
click at [58, 86] on mat-icon "settings" at bounding box center [56, 86] width 13 height 11
click at [54, 85] on mat-icon "settings" at bounding box center [56, 86] width 13 height 11
click at [632, 26] on span "Participants" at bounding box center [619, 25] width 35 height 7
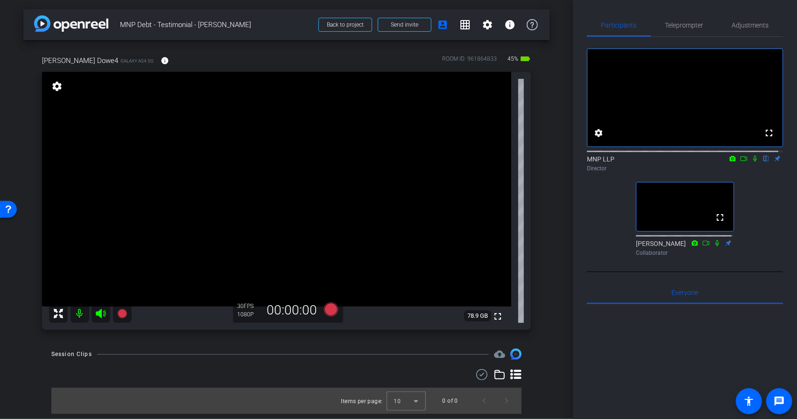
click at [57, 87] on mat-icon "settings" at bounding box center [56, 86] width 13 height 11
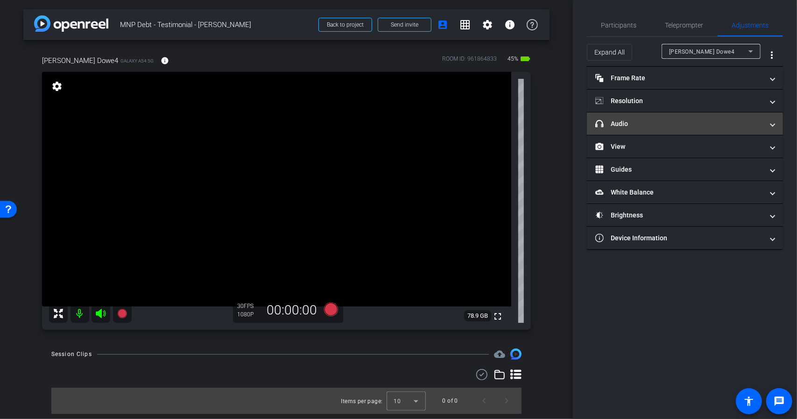
click at [639, 122] on mat-panel-title "headphone icon Audio" at bounding box center [679, 124] width 168 height 10
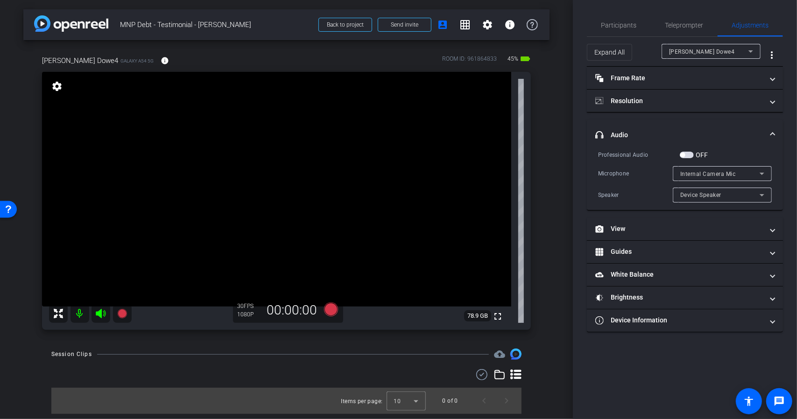
click at [638, 126] on mat-expansion-panel-header "headphone icon Audio" at bounding box center [685, 135] width 196 height 30
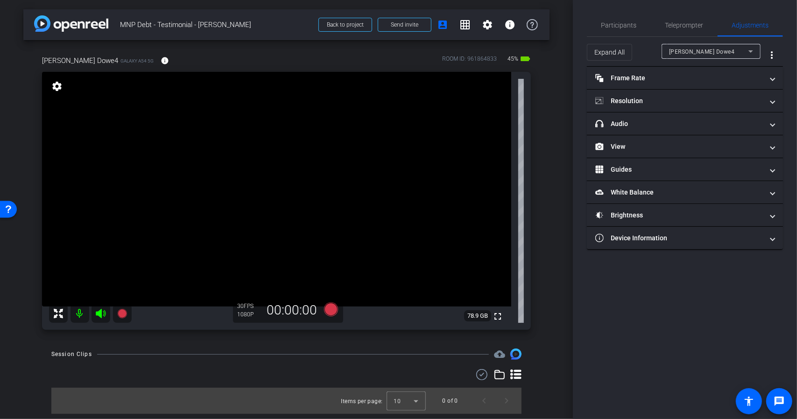
click at [755, 51] on icon at bounding box center [750, 51] width 11 height 11
click at [754, 52] on div at bounding box center [398, 209] width 797 height 419
click at [772, 53] on mat-icon "more_vert" at bounding box center [771, 55] width 11 height 11
click at [772, 55] on div at bounding box center [398, 209] width 797 height 419
click at [706, 29] on div "Teleprompter" at bounding box center [684, 25] width 67 height 22
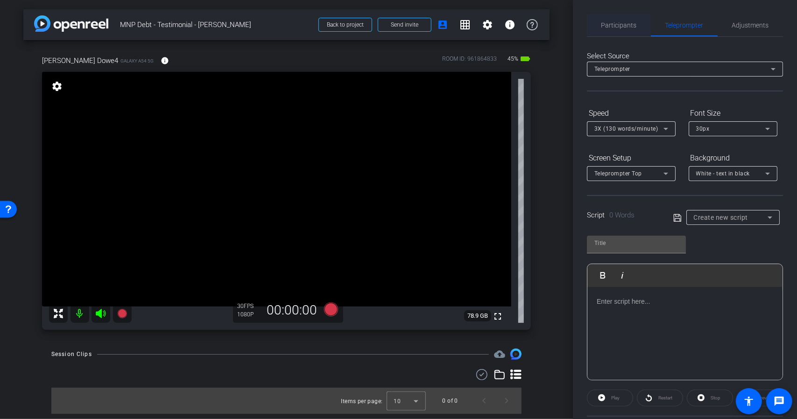
click at [633, 25] on span "Participants" at bounding box center [619, 25] width 35 height 7
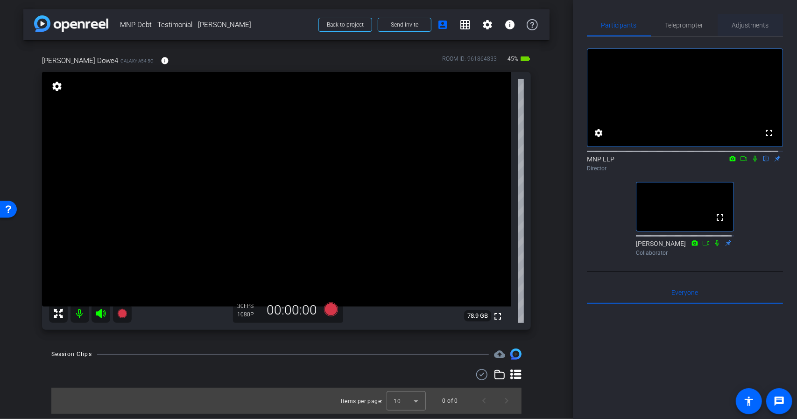
click at [740, 28] on span "Adjustments" at bounding box center [750, 25] width 37 height 7
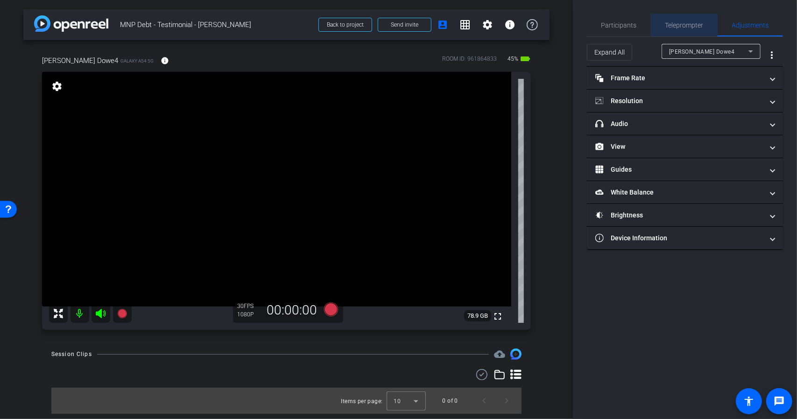
click at [686, 26] on span "Teleprompter" at bounding box center [685, 25] width 38 height 7
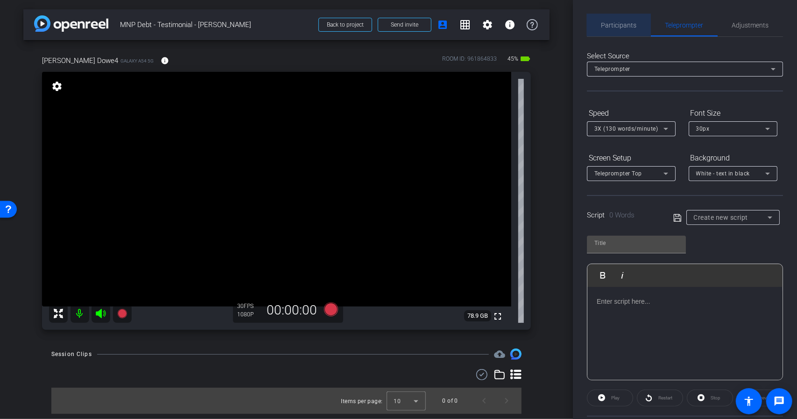
click at [620, 22] on span "Participants" at bounding box center [619, 25] width 35 height 7
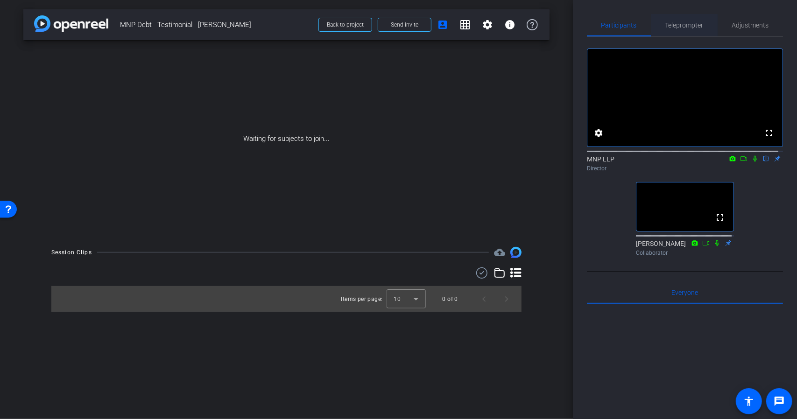
click at [685, 27] on span "Teleprompter" at bounding box center [685, 25] width 38 height 7
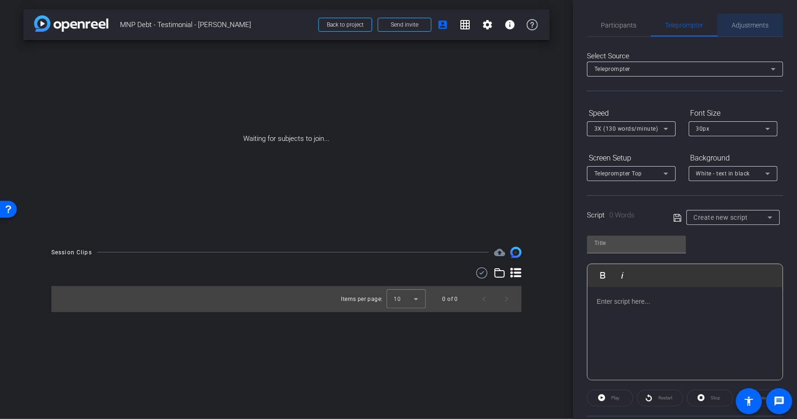
click at [736, 28] on span "Adjustments" at bounding box center [750, 25] width 37 height 7
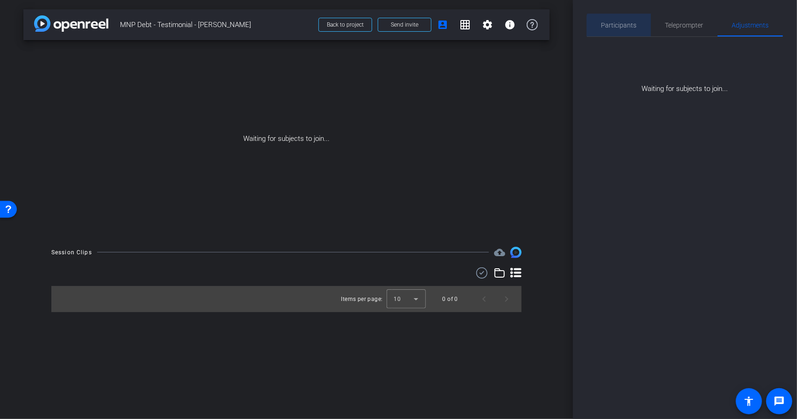
click at [622, 28] on span "Participants" at bounding box center [619, 25] width 35 height 7
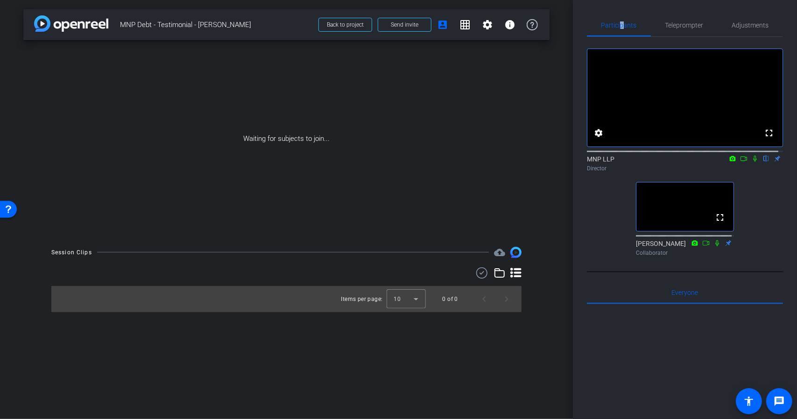
click at [751, 162] on icon at bounding box center [754, 159] width 7 height 7
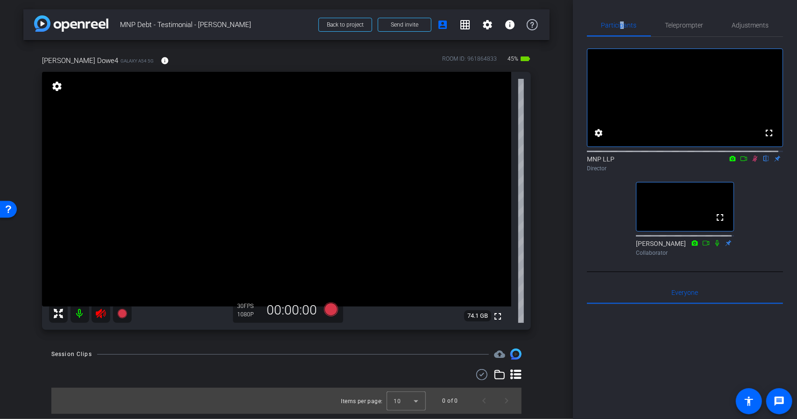
click at [100, 311] on icon at bounding box center [101, 313] width 10 height 9
click at [752, 162] on icon at bounding box center [754, 159] width 7 height 7
